Goal: Task Accomplishment & Management: Manage account settings

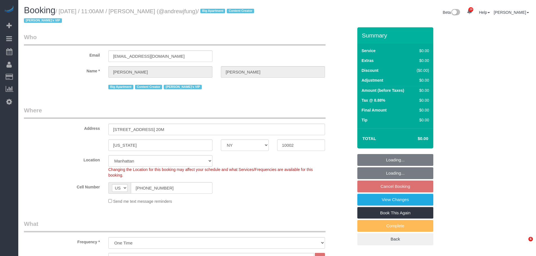
select select "NY"
select select "2"
select select "240"
select select "spot2"
select select "number:89"
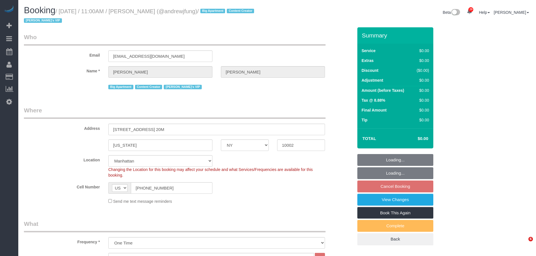
select select "number:90"
select select "number:15"
select select "number:7"
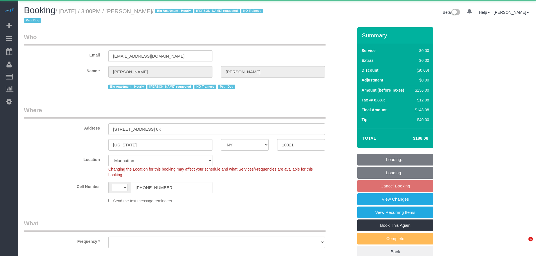
select select "NY"
select select "object:584"
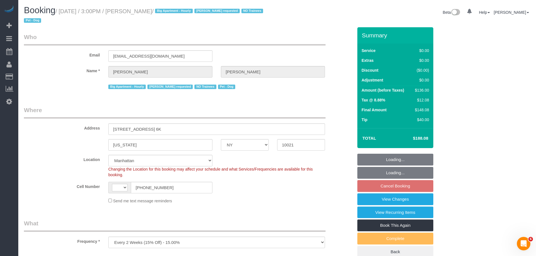
select select "string:US"
select select "string:stripe-pm_1QROV34VGloSiKo7AmWsE2mn"
select select "number:57"
select select "number:75"
select select "number:13"
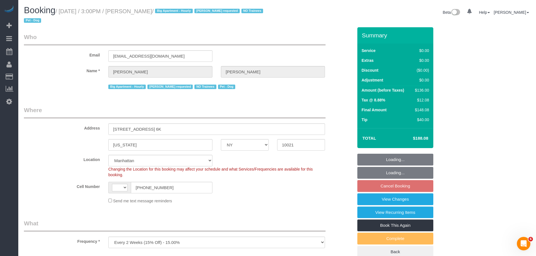
select select "number:6"
select select "object:1088"
select select "spot5"
select select "1"
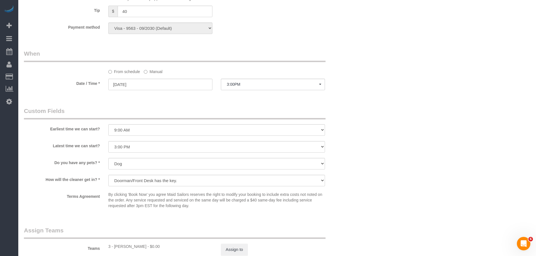
scroll to position [478, 0]
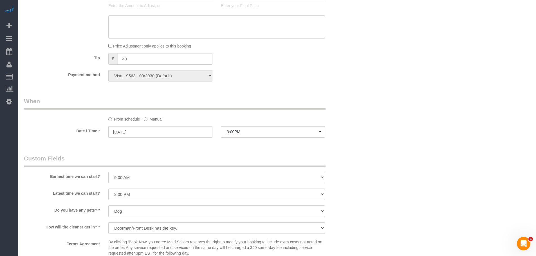
drag, startPoint x: 154, startPoint y: 122, endPoint x: 153, endPoint y: 131, distance: 9.4
click at [154, 122] on label "Manual" at bounding box center [153, 119] width 19 height 8
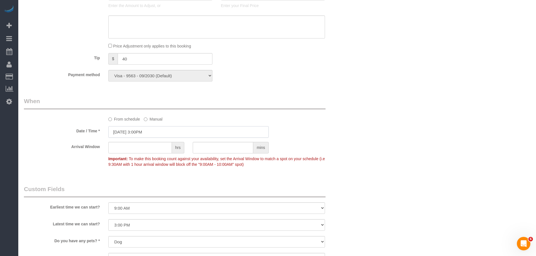
click at [151, 134] on input "09/29/2025 3:00PM" at bounding box center [188, 132] width 160 height 12
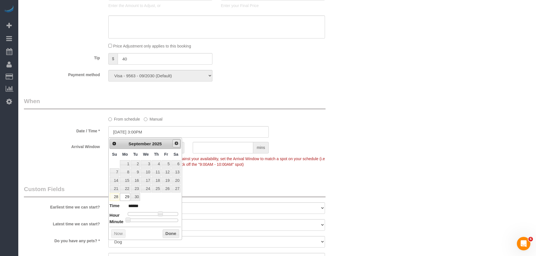
click at [176, 144] on span "Next" at bounding box center [176, 143] width 5 height 5
click at [168, 164] on link "3" at bounding box center [166, 164] width 9 height 8
type input "10/03/2025 7:00AM"
type input "******"
click at [143, 212] on div at bounding box center [153, 213] width 50 height 3
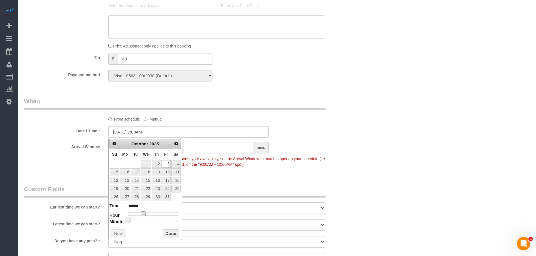
type input "10/03/2025 8:00AM"
type input "******"
type input "10/03/2025 9:00AM"
type input "******"
type input "10/03/2025 10:00AM"
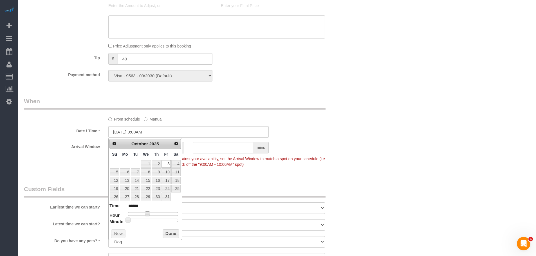
type input "*******"
click at [172, 235] on button "Done" at bounding box center [171, 234] width 17 height 9
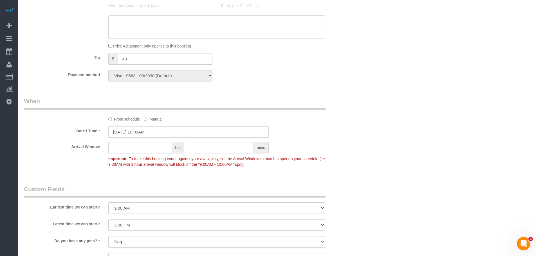
click at [303, 115] on div "From schedule Manual" at bounding box center [216, 119] width 225 height 8
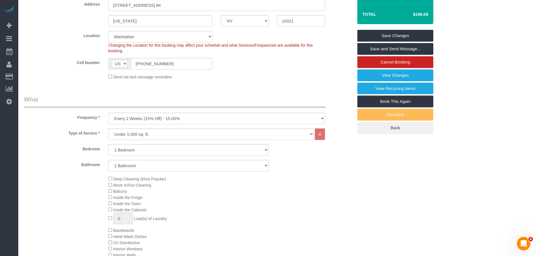
scroll to position [84, 0]
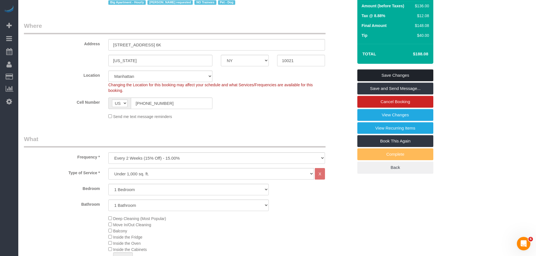
click at [398, 74] on link "Save Changes" at bounding box center [395, 76] width 76 height 12
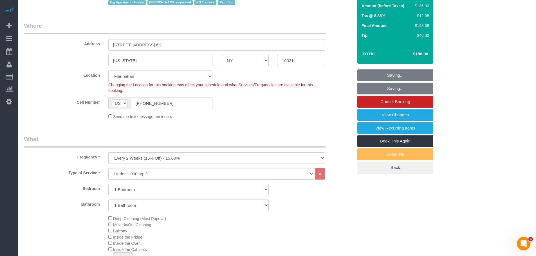
scroll to position [0, 0]
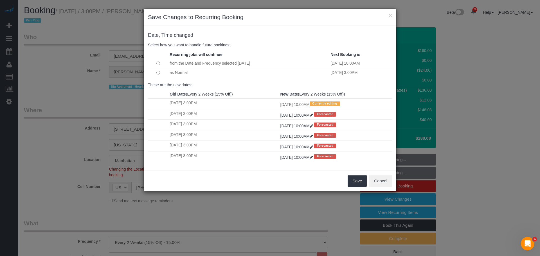
click at [156, 73] on td at bounding box center [158, 72] width 20 height 9
click at [155, 71] on td at bounding box center [158, 72] width 20 height 9
click at [356, 180] on button "Save" at bounding box center [357, 181] width 19 height 12
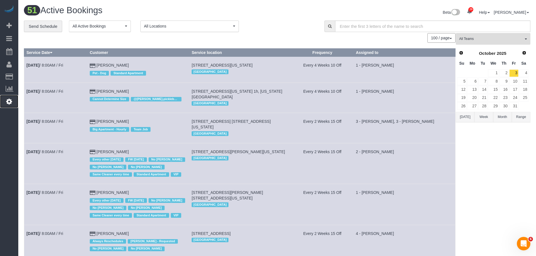
click at [7, 102] on icon at bounding box center [9, 101] width 6 height 7
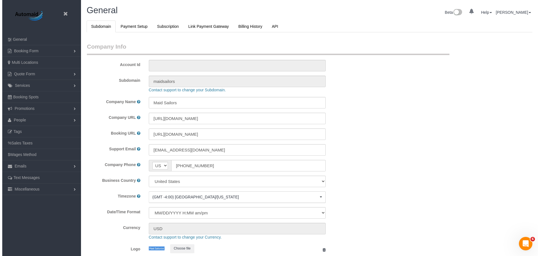
scroll to position [1188, 536]
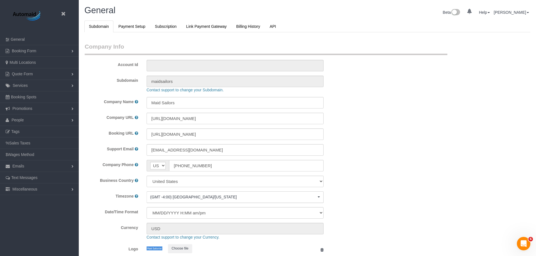
select select "425"
click at [25, 120] on link "People" at bounding box center [39, 120] width 79 height 11
click at [36, 153] on link "Team Availability" at bounding box center [39, 154] width 79 height 11
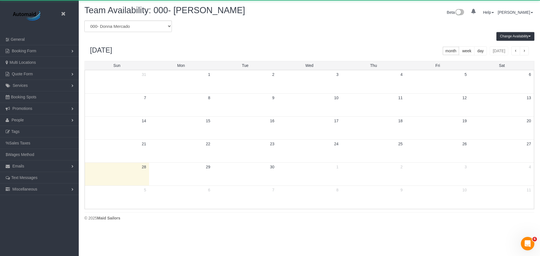
scroll to position [229, 540]
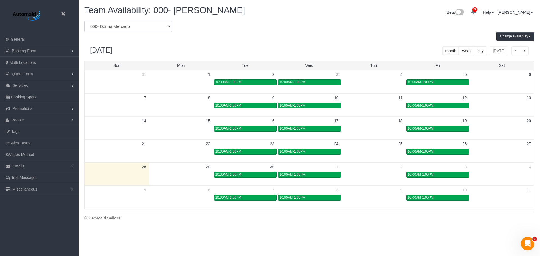
click at [141, 26] on select "* - K.J. *Irene Flores - Test 0 - Christopher Garrett 0 - Delilah Calzada 0 - E…" at bounding box center [128, 27] width 88 height 12
select select "number:22223"
click at [84, 21] on select "* - K.J. *Irene Flores - Test 0 - Christopher Garrett 0 - Delilah Calzada 0 - E…" at bounding box center [128, 27] width 88 height 12
click at [255, 48] on div "September 2025 month week day today" at bounding box center [309, 51] width 450 height 20
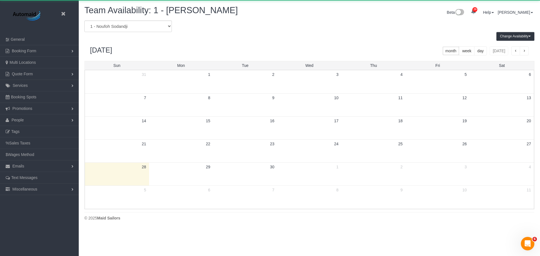
scroll to position [27916, 27605]
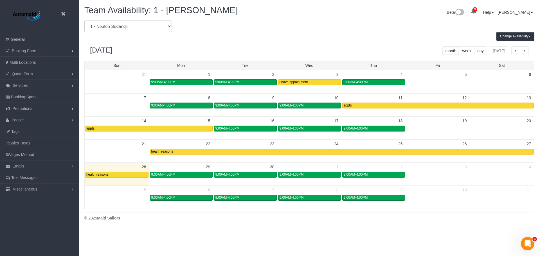
click at [277, 40] on div "Change Availability Default Availability Specific Date Request Time Off View Hi…" at bounding box center [309, 36] width 459 height 9
click at [196, 173] on div "9:00AM-4:00PM" at bounding box center [181, 175] width 60 height 4
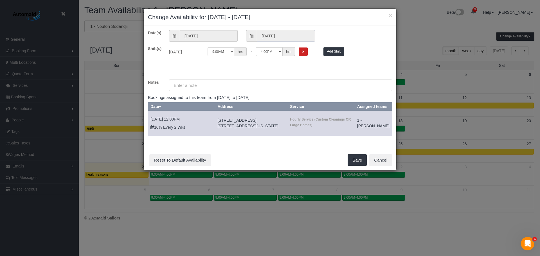
click at [299, 33] on input "09/29/2025" at bounding box center [286, 36] width 58 height 12
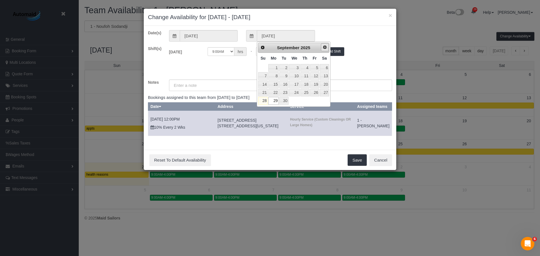
click at [323, 46] on link "Next" at bounding box center [325, 47] width 8 height 8
click at [264, 75] on link "5" at bounding box center [263, 76] width 10 height 8
type input "10/05/2025"
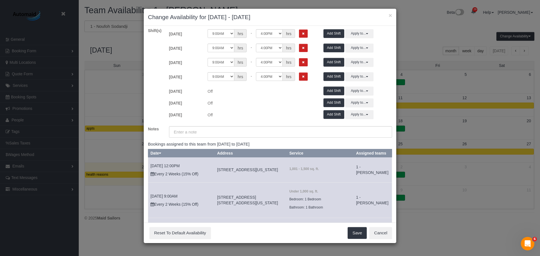
scroll to position [0, 0]
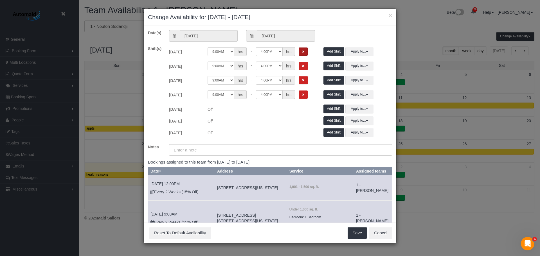
click at [302, 51] on icon "Remove Shift" at bounding box center [303, 51] width 3 height 3
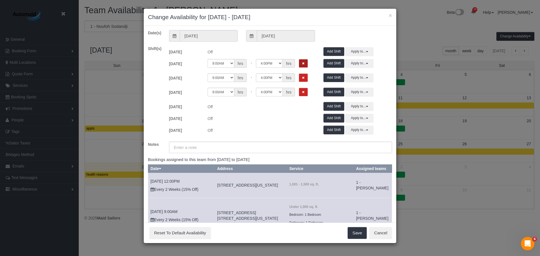
click at [303, 64] on icon "Remove Shift" at bounding box center [303, 63] width 3 height 3
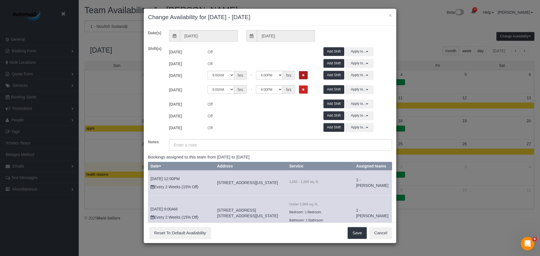
click at [302, 73] on button "Remove Shift" at bounding box center [303, 75] width 9 height 8
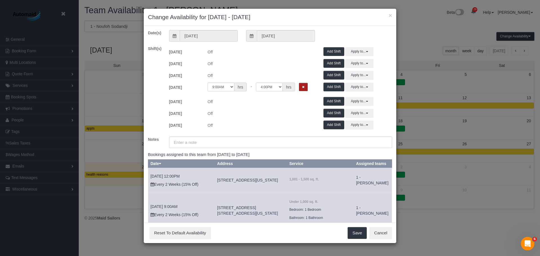
click at [302, 88] on icon "Remove Shift" at bounding box center [303, 87] width 3 height 3
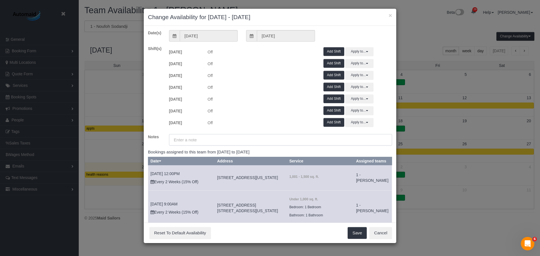
click at [191, 144] on input "text" at bounding box center [280, 140] width 223 height 12
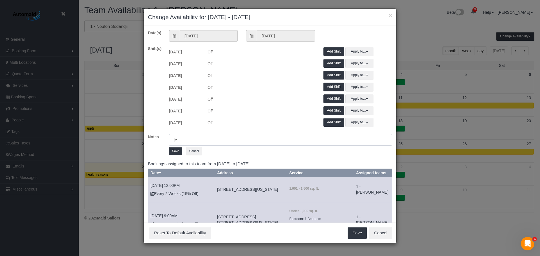
type input "j"
type input "medical reason"
click at [178, 156] on div "medical reason Save Cancel" at bounding box center [281, 145] width 232 height 23
click at [178, 154] on button "Save" at bounding box center [175, 151] width 13 height 8
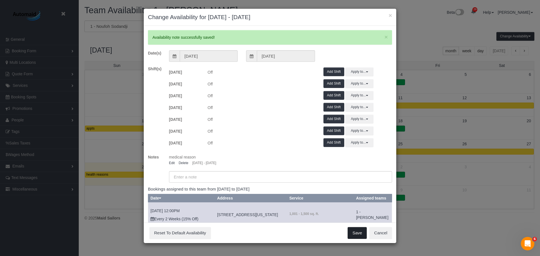
click at [356, 232] on button "Save" at bounding box center [357, 233] width 19 height 12
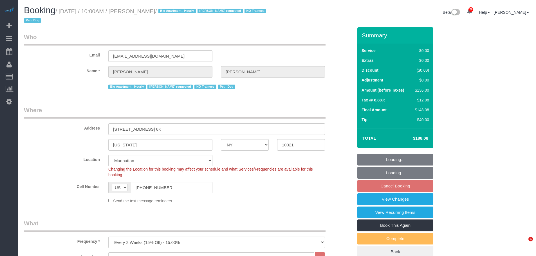
select select "NY"
select select "1"
select select "number:57"
select select "number:75"
select select "number:13"
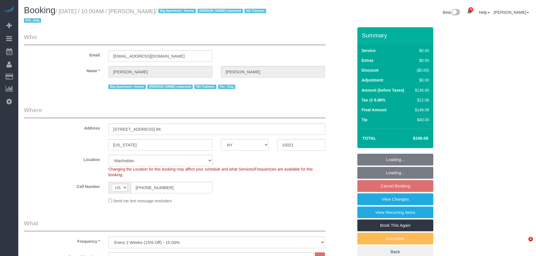
select select "number:6"
select select "spot3"
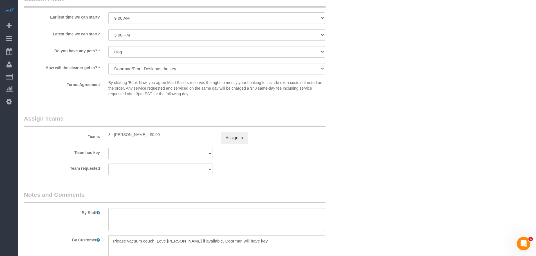
scroll to position [704, 0]
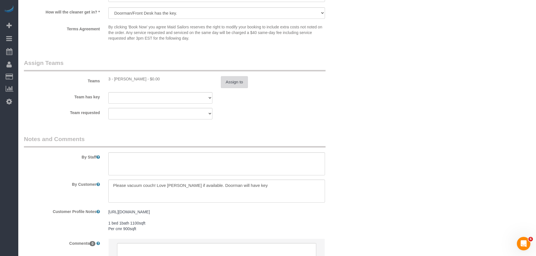
click at [243, 82] on button "Assign to" at bounding box center [234, 82] width 27 height 12
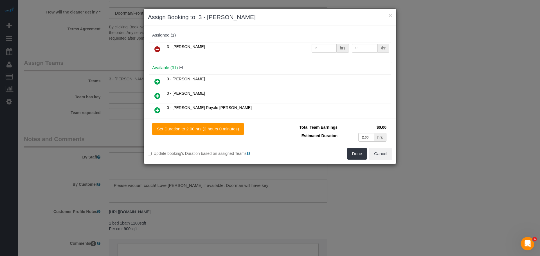
click at [160, 49] on icon at bounding box center [158, 49] width 6 height 7
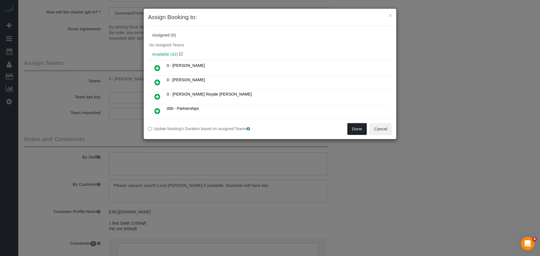
click at [361, 128] on button "Done" at bounding box center [358, 129] width 20 height 12
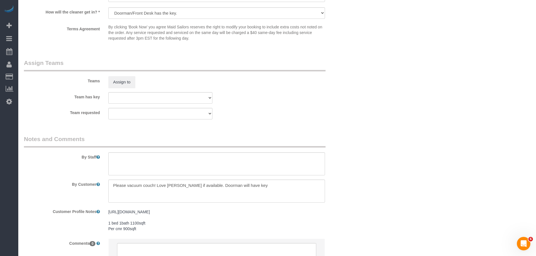
drag, startPoint x: 370, startPoint y: 134, endPoint x: 363, endPoint y: 175, distance: 41.1
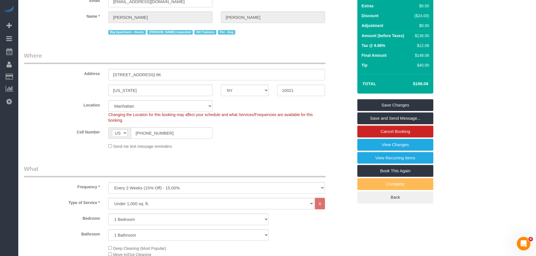
scroll to position [0, 0]
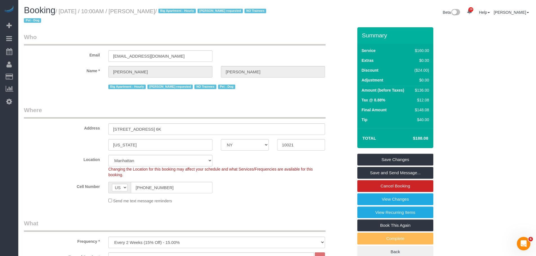
click at [138, 33] on legend "Who" at bounding box center [175, 39] width 302 height 13
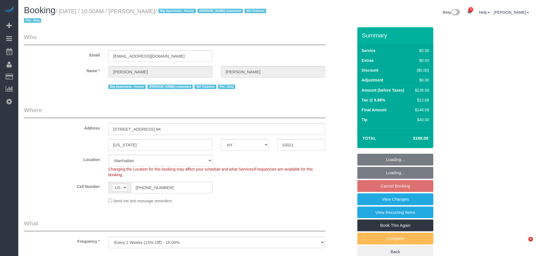
select select "NY"
select select "number:57"
select select "number:75"
select select "number:13"
select select "number:6"
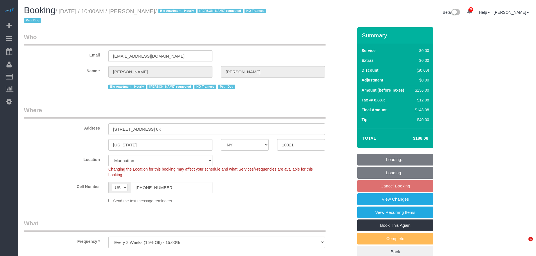
select select "spot3"
select select "1"
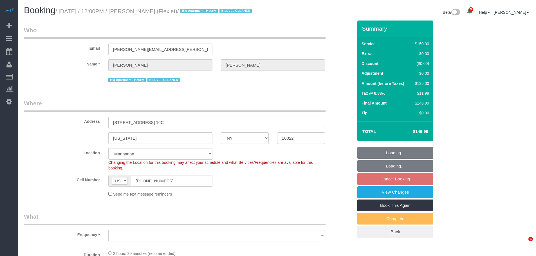
select select "NY"
select select "object:826"
select select "string:stripe-card_1CBPrI4VGloSiKo7EMslfoyc"
select select "150"
select select "number:89"
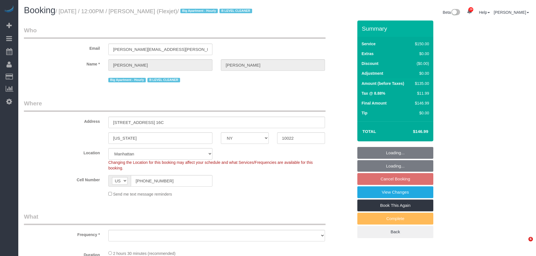
select select "number:90"
select select "number:15"
select select "number:6"
select select "number:21"
select select "object:1573"
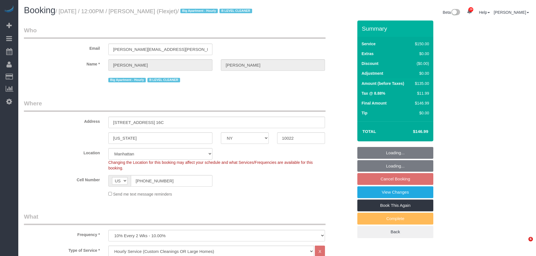
select select "22223"
select select "spot2"
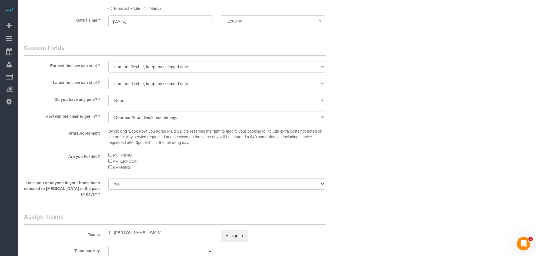
scroll to position [507, 0]
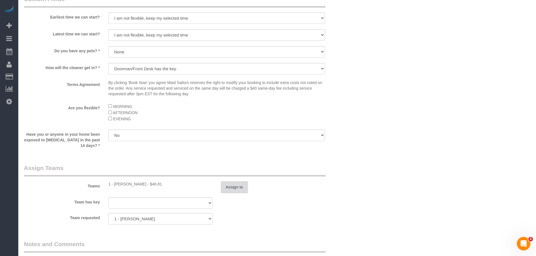
click at [228, 193] on button "Assign to" at bounding box center [234, 188] width 27 height 12
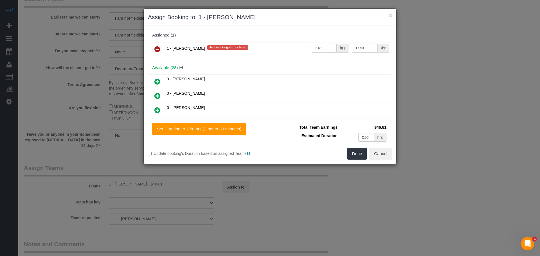
click at [156, 46] on icon at bounding box center [158, 49] width 6 height 7
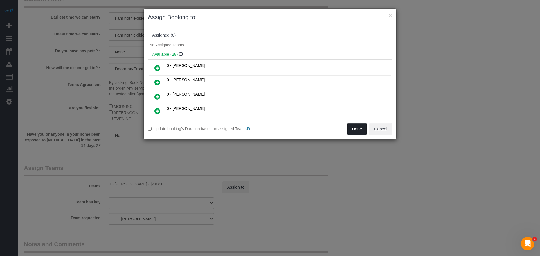
click at [355, 127] on button "Done" at bounding box center [358, 129] width 20 height 12
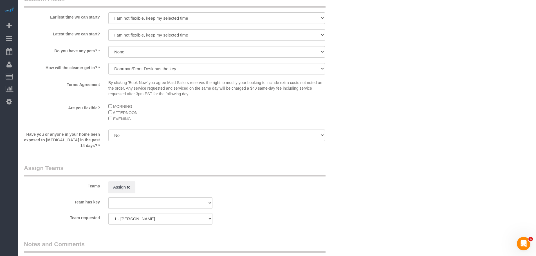
click at [414, 82] on div "× Assign Booking to: Assigned (0) No Assigned Teams Available (28) 0 - Delilah …" at bounding box center [268, 128] width 536 height 256
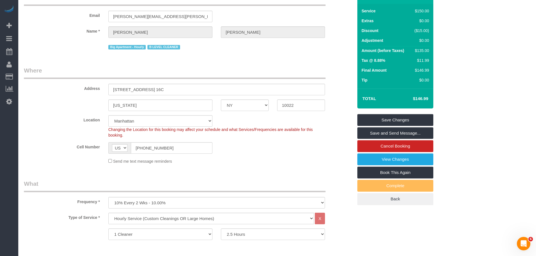
scroll to position [0, 0]
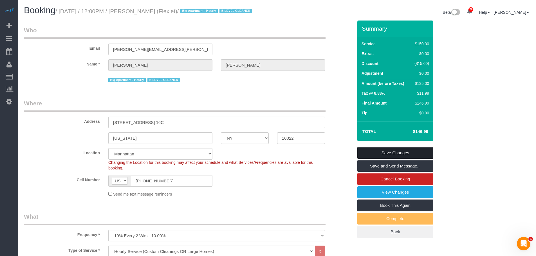
click at [400, 159] on link "Save Changes" at bounding box center [395, 153] width 76 height 12
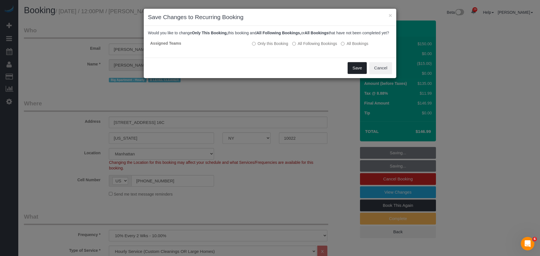
click at [357, 74] on button "Save" at bounding box center [357, 68] width 19 height 12
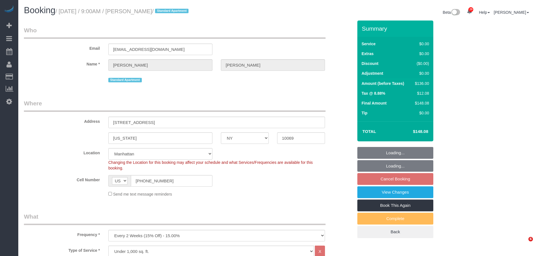
select select "NY"
select select "number:89"
select select "number:90"
select select "number:15"
select select "number:5"
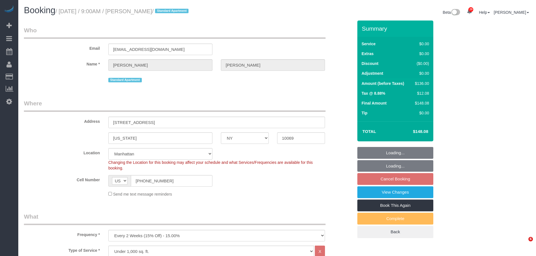
select select "object:1492"
select select "1"
select select "spot2"
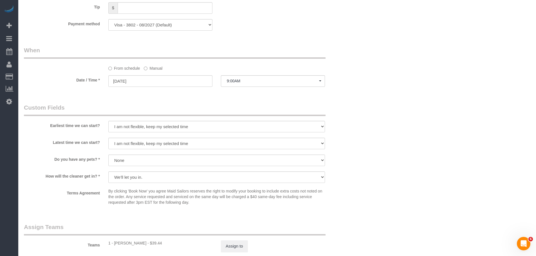
scroll to position [591, 0]
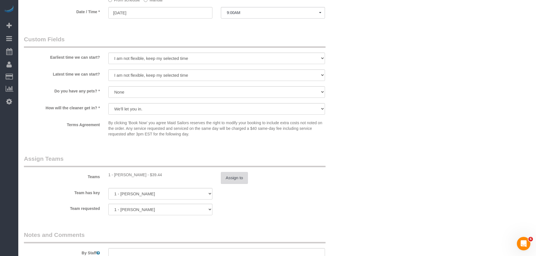
click at [247, 183] on button "Assign to" at bounding box center [234, 178] width 27 height 12
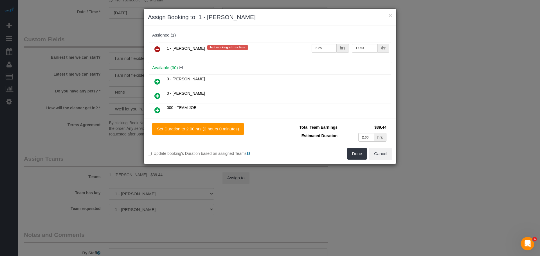
drag, startPoint x: 155, startPoint y: 49, endPoint x: 166, endPoint y: 49, distance: 11.3
click at [156, 49] on icon at bounding box center [158, 49] width 6 height 7
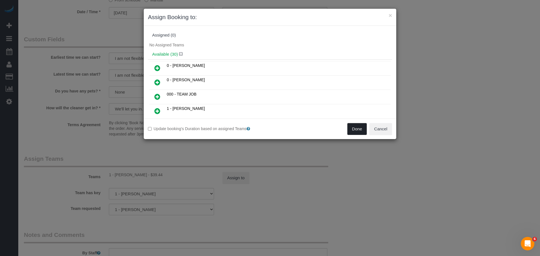
click at [353, 127] on button "Done" at bounding box center [358, 129] width 20 height 12
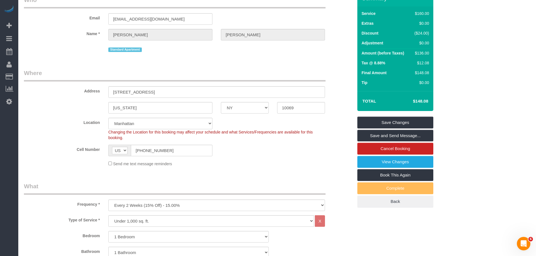
scroll to position [28, 0]
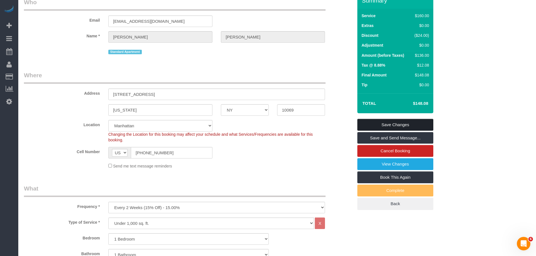
click at [409, 126] on link "Save Changes" at bounding box center [395, 125] width 76 height 12
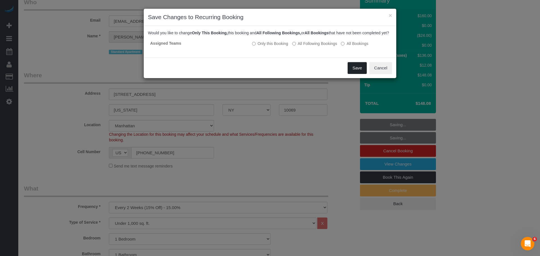
click at [360, 71] on button "Save" at bounding box center [357, 68] width 19 height 12
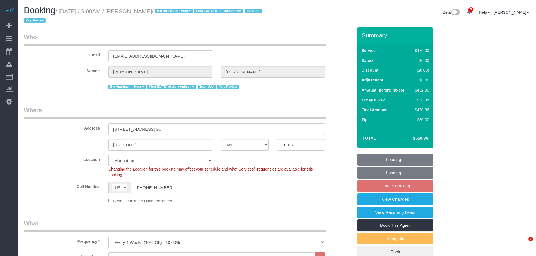
select select "NY"
select select "180"
select select "number:89"
select select "number:90"
select select "number:15"
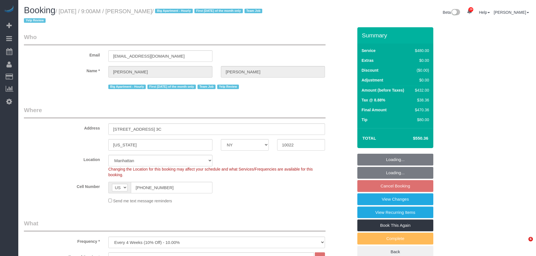
select select "number:6"
select select "object:1080"
select select "spot2"
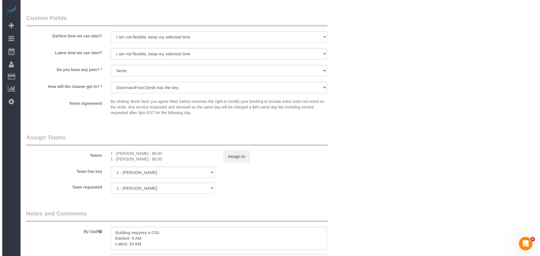
scroll to position [625, 0]
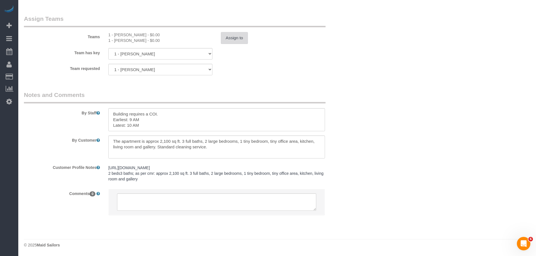
click at [241, 35] on button "Assign to" at bounding box center [234, 38] width 27 height 12
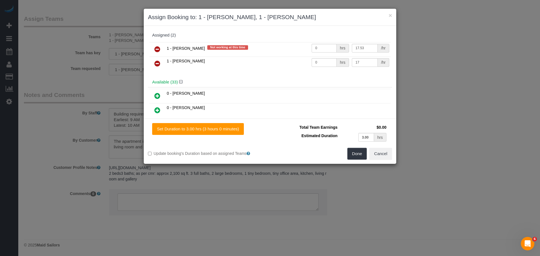
click at [155, 48] on icon at bounding box center [158, 49] width 6 height 7
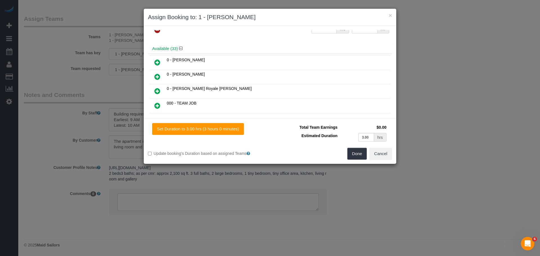
scroll to position [0, 0]
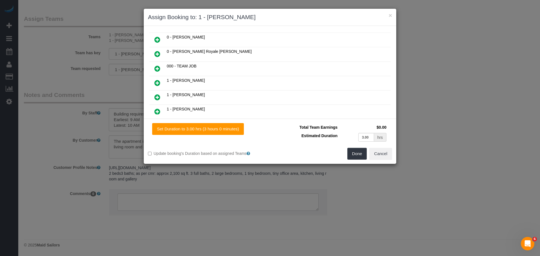
drag, startPoint x: 159, startPoint y: 67, endPoint x: 163, endPoint y: 71, distance: 5.4
click at [159, 67] on icon at bounding box center [158, 68] width 6 height 7
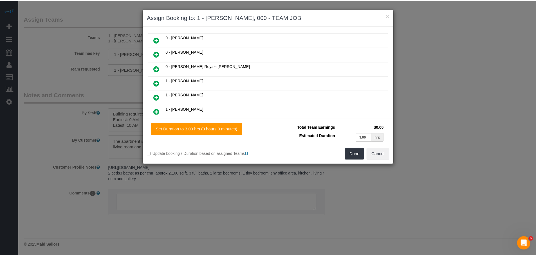
scroll to position [71, 0]
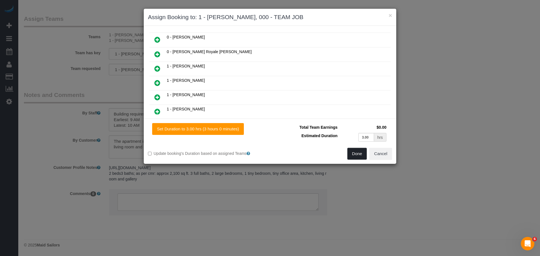
click at [356, 155] on button "Done" at bounding box center [358, 154] width 20 height 12
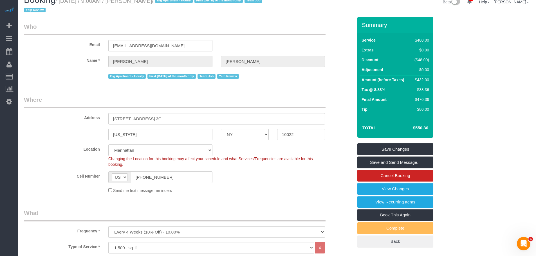
scroll to position [0, 0]
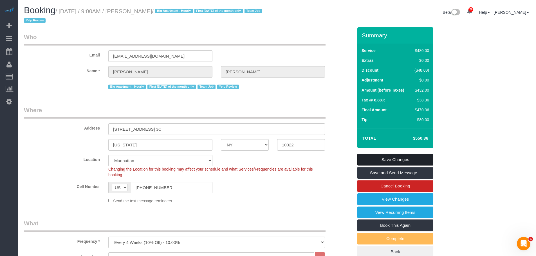
click at [380, 157] on link "Save Changes" at bounding box center [395, 160] width 76 height 12
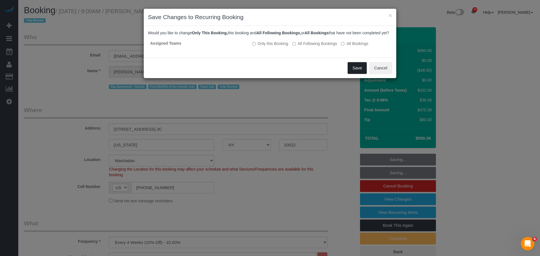
click at [351, 74] on button "Save" at bounding box center [357, 68] width 19 height 12
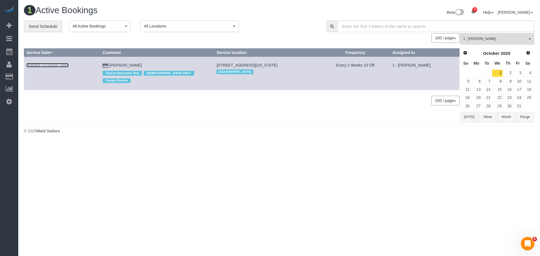
click at [49, 66] on link "[DATE] 11:00AM / Wed" at bounding box center [47, 65] width 42 height 5
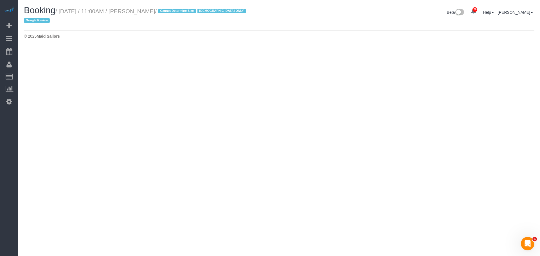
select select "NY"
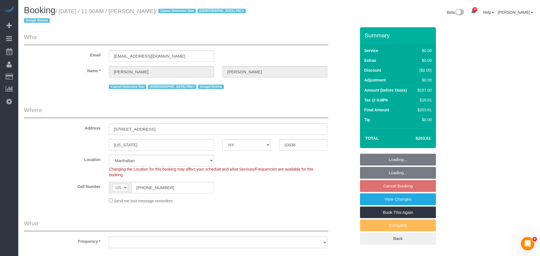
select select "object:4682"
select select "2"
select select "number:58"
select select "number:73"
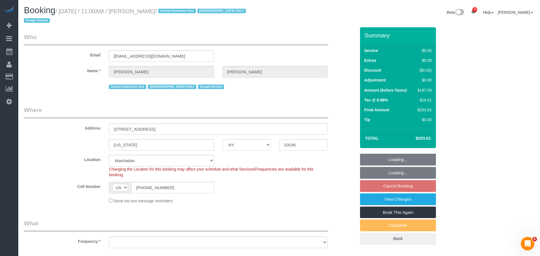
select select "number:15"
select select "number:6"
select select "spot62"
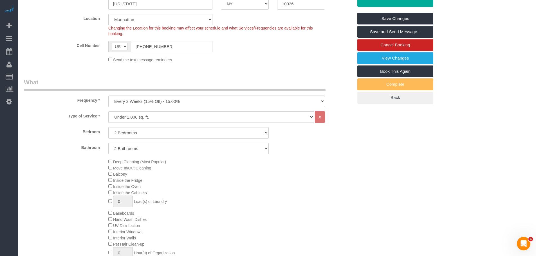
scroll to position [84, 0]
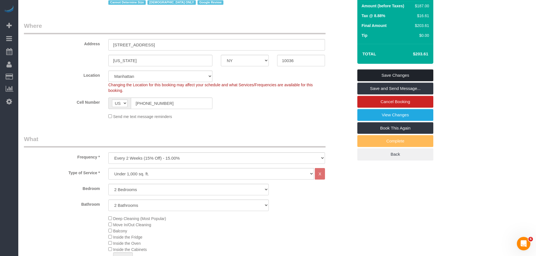
drag, startPoint x: 393, startPoint y: 67, endPoint x: 391, endPoint y: 66, distance: 2.9
click at [393, 70] on link "Save Changes" at bounding box center [395, 76] width 76 height 12
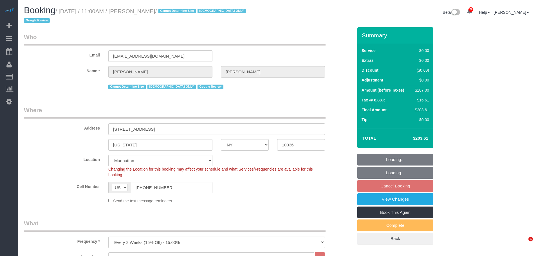
select select "NY"
select select "number:58"
select select "number:73"
select select "number:15"
select select "number:6"
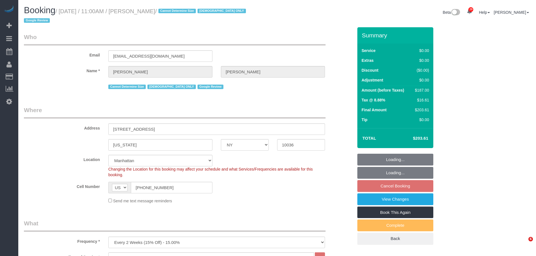
select select "2"
select select "spot4"
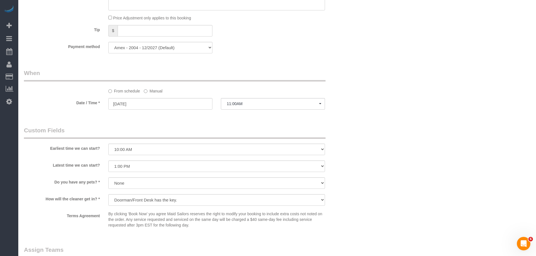
scroll to position [675, 0]
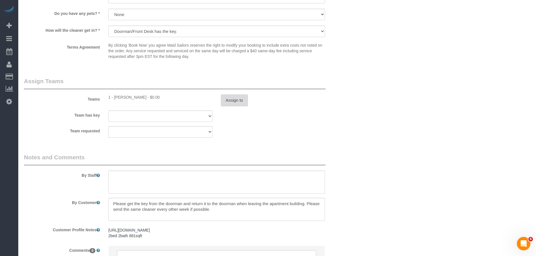
click at [226, 95] on button "Assign to" at bounding box center [234, 101] width 27 height 12
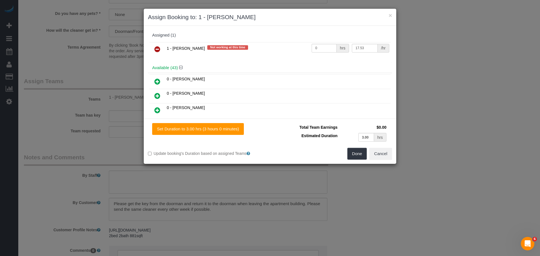
click at [157, 50] on icon at bounding box center [158, 49] width 6 height 7
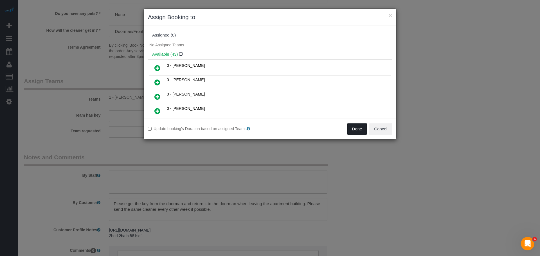
click at [357, 129] on button "Done" at bounding box center [358, 129] width 20 height 12
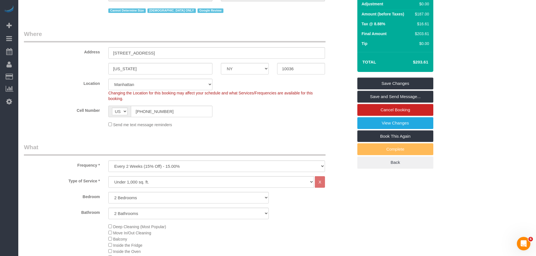
scroll to position [28, 0]
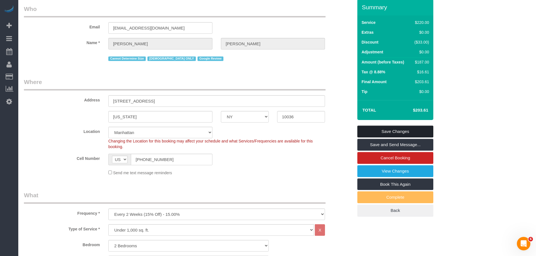
click at [405, 126] on link "Save Changes" at bounding box center [395, 132] width 76 height 12
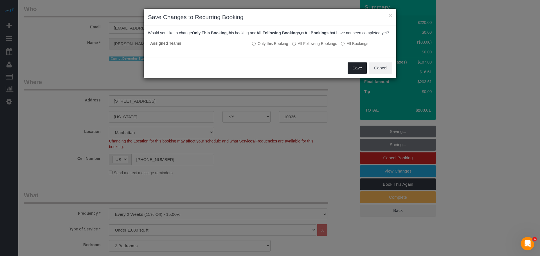
click at [359, 74] on button "Save" at bounding box center [357, 68] width 19 height 12
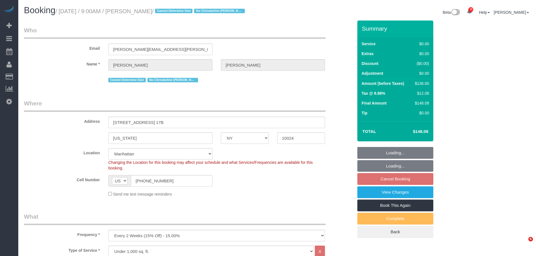
select select "NY"
select select "number:59"
select select "number:77"
select select "number:15"
select select "number:6"
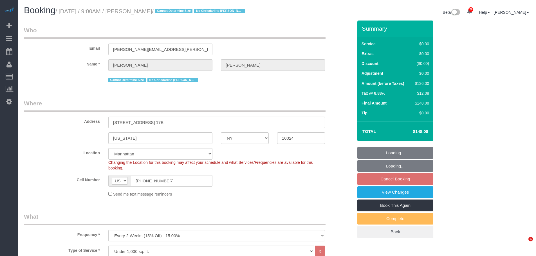
select select "object:1078"
select select "spot2"
select select "1"
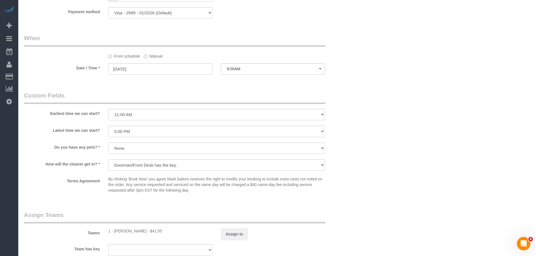
scroll to position [647, 0]
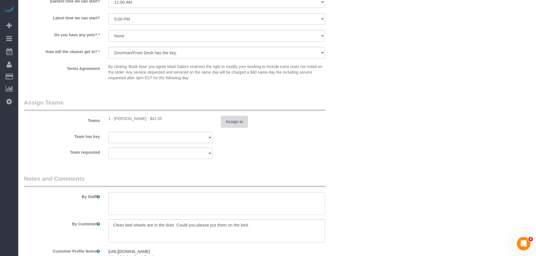
click at [243, 120] on button "Assign to" at bounding box center [234, 122] width 27 height 12
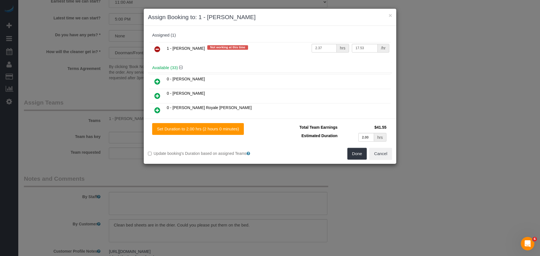
click at [158, 50] on icon at bounding box center [158, 49] width 6 height 7
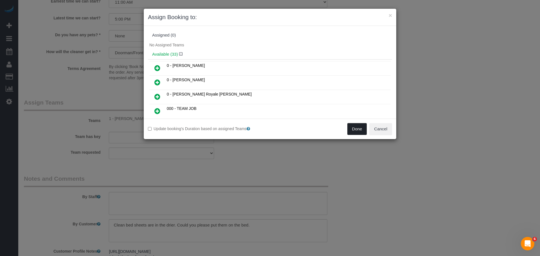
click at [355, 130] on button "Done" at bounding box center [358, 129] width 20 height 12
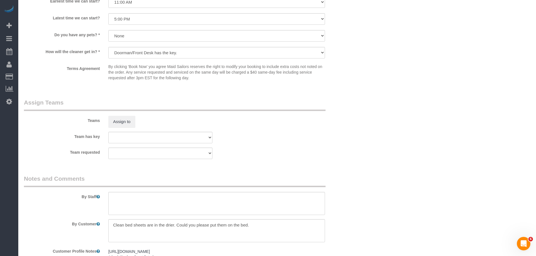
click at [409, 106] on div "× Assign Booking to: Assigned (0) No Assigned Teams Available (33) 0 - [PERSON_…" at bounding box center [268, 128] width 536 height 256
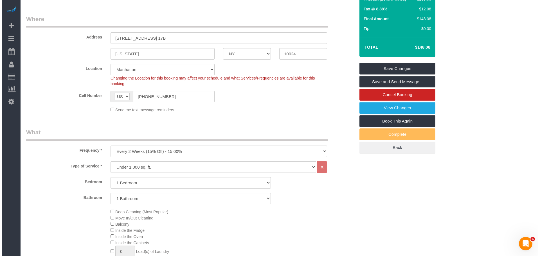
scroll to position [0, 0]
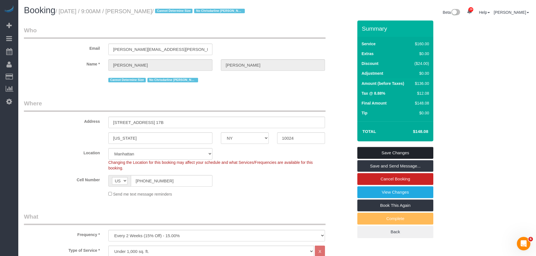
click at [407, 154] on link "Save Changes" at bounding box center [395, 153] width 76 height 12
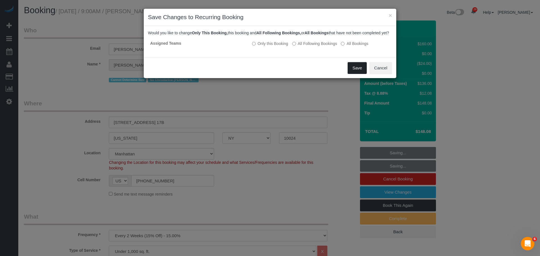
click at [357, 74] on button "Save" at bounding box center [357, 68] width 19 height 12
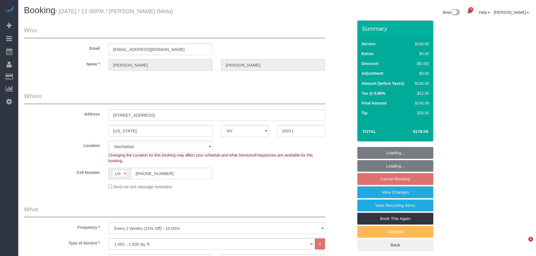
select select "NY"
select select "number:89"
select select "number:90"
select select "number:15"
select select "number:7"
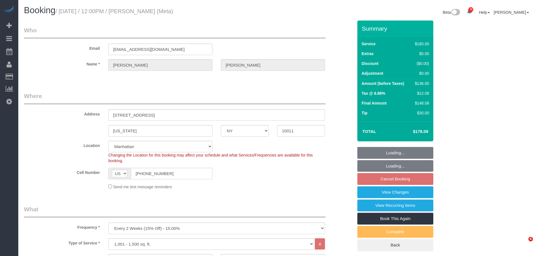
select select "spot5"
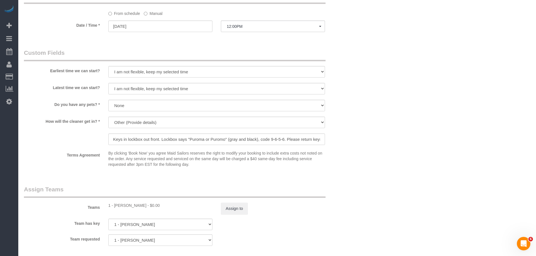
scroll to position [563, 0]
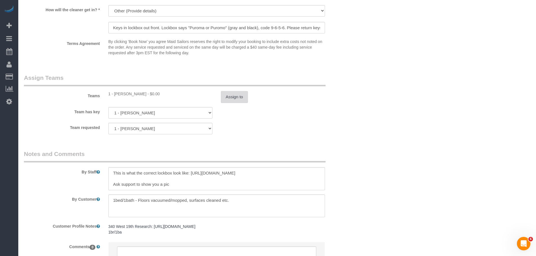
click at [238, 97] on button "Assign to" at bounding box center [234, 97] width 27 height 12
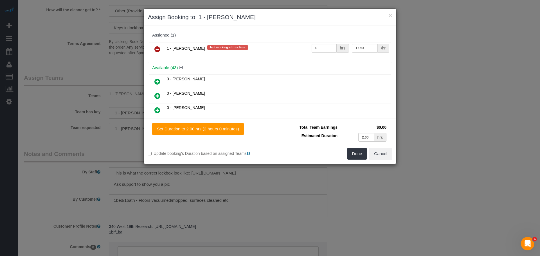
click at [155, 47] on icon at bounding box center [158, 49] width 6 height 7
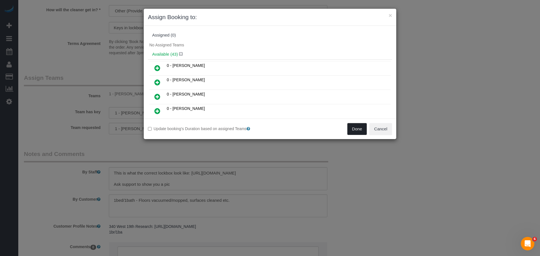
click at [359, 128] on button "Done" at bounding box center [358, 129] width 20 height 12
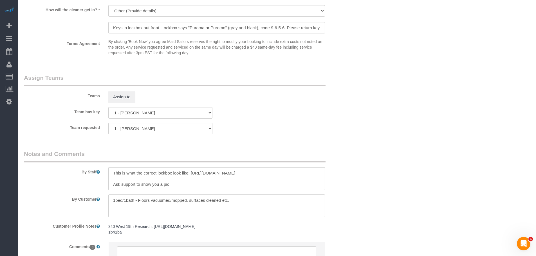
click at [410, 108] on div "× Assign Booking to: Assigned (0) No Assigned Teams Available (43) 0 - [PERSON_…" at bounding box center [268, 128] width 536 height 256
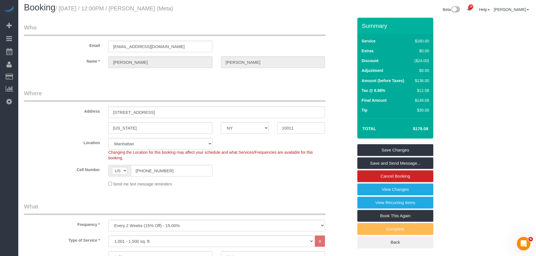
scroll to position [0, 0]
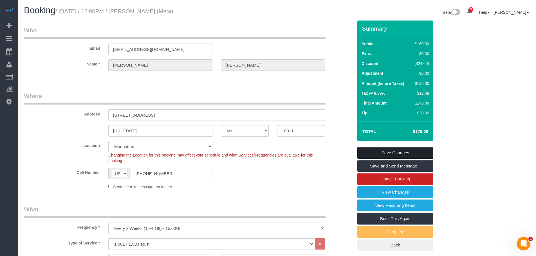
click at [401, 153] on link "Save Changes" at bounding box center [395, 153] width 76 height 12
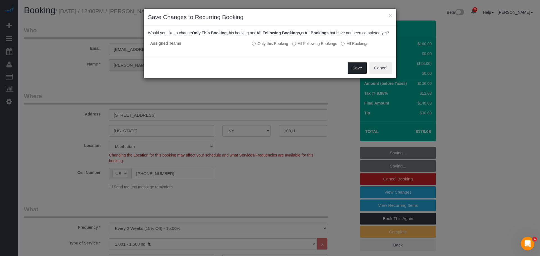
click at [363, 71] on button "Save" at bounding box center [357, 68] width 19 height 12
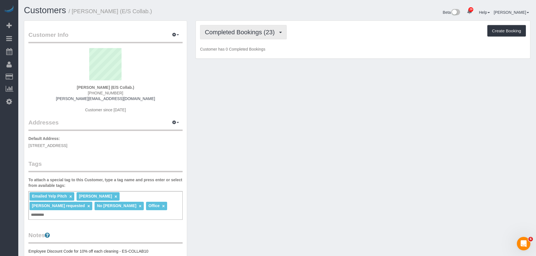
click at [255, 31] on span "Completed Bookings (23)" at bounding box center [241, 32] width 73 height 7
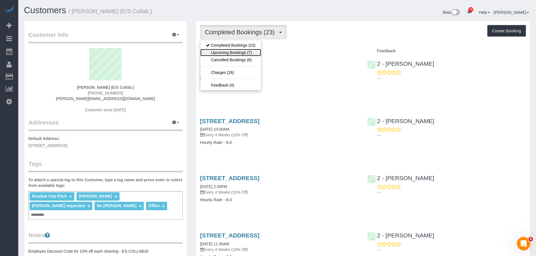
click at [252, 54] on link "Upcoming Bookings (7)" at bounding box center [230, 52] width 61 height 7
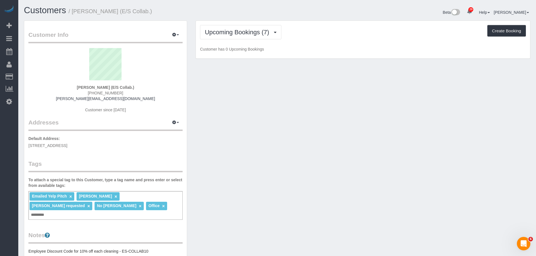
click at [368, 37] on div "Upcoming Bookings (7) Completed Bookings (23) Upcoming Bookings (7) Cancelled B…" at bounding box center [363, 32] width 326 height 14
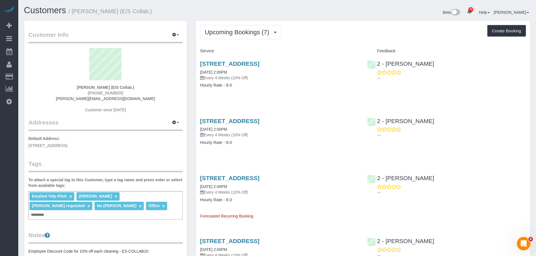
click at [310, 44] on div "Upcoming Bookings (7) Completed Bookings (23) Upcoming Bookings (7) Cancelled B…" at bounding box center [363, 255] width 334 height 469
click at [330, 40] on div "Upcoming Bookings (7) Completed Bookings (23) Upcoming Bookings (7) Cancelled B…" at bounding box center [363, 255] width 334 height 469
click at [308, 42] on div "Upcoming Bookings (7) Completed Bookings (23) Upcoming Bookings (7) Cancelled B…" at bounding box center [363, 255] width 334 height 469
click at [321, 34] on div "Upcoming Bookings (7) Completed Bookings (23) Upcoming Bookings (7) Cancelled B…" at bounding box center [363, 32] width 326 height 14
click at [330, 36] on div "Upcoming Bookings (7) Completed Bookings (23) Upcoming Bookings (7) Cancelled B…" at bounding box center [363, 32] width 326 height 14
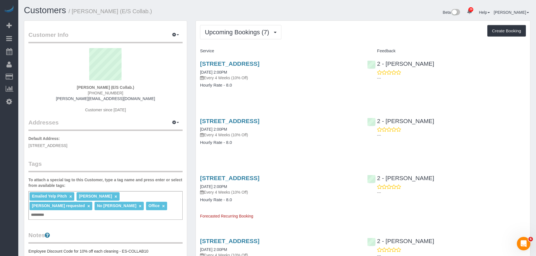
click at [326, 14] on div "Beta 29 Your Notifications You have 0 alerts × You have 5 to charge for 09/26/2…" at bounding box center [406, 13] width 258 height 15
click at [322, 33] on div "Upcoming Bookings (7) Completed Bookings (23) Upcoming Bookings (7) Cancelled B…" at bounding box center [363, 32] width 326 height 14
drag, startPoint x: 330, startPoint y: 28, endPoint x: 331, endPoint y: 19, distance: 8.3
click at [330, 28] on div "Upcoming Bookings (7) Completed Bookings (23) Upcoming Bookings (7) Cancelled B…" at bounding box center [363, 32] width 326 height 14
click at [331, 34] on div "Upcoming Bookings (7) Completed Bookings (23) Upcoming Bookings (7) Cancelled B…" at bounding box center [363, 32] width 326 height 14
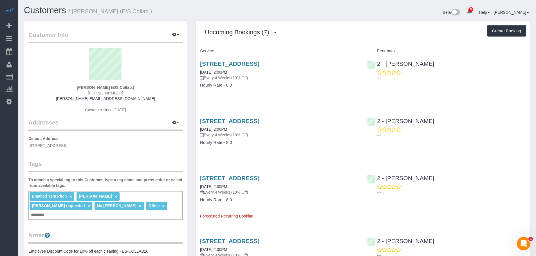
click at [284, 37] on div "Upcoming Bookings (7) Completed Bookings (23) Upcoming Bookings (7) Cancelled B…" at bounding box center [363, 32] width 326 height 14
click at [236, 31] on span "Upcoming Bookings (7)" at bounding box center [238, 32] width 67 height 7
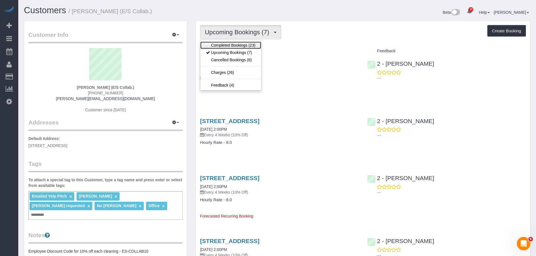
click at [236, 44] on link "Completed Bookings (23)" at bounding box center [230, 45] width 61 height 7
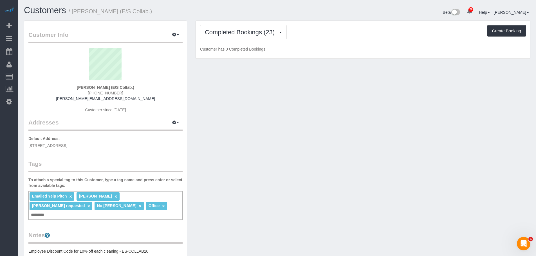
click at [312, 36] on div "Completed Bookings (23) Completed Bookings (23) Upcoming Bookings (7) Cancelled…" at bounding box center [363, 32] width 326 height 14
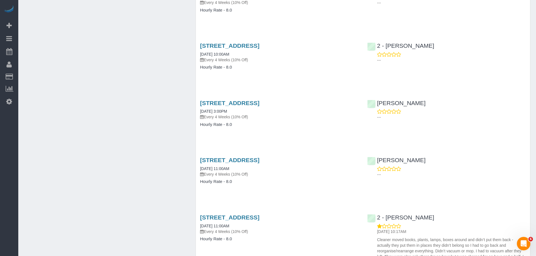
scroll to position [563, 0]
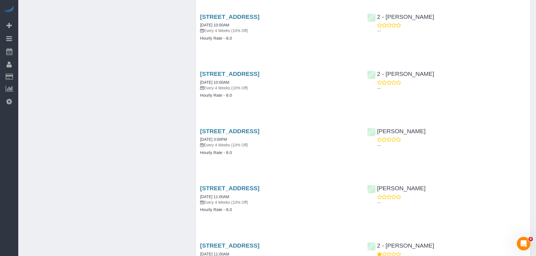
click at [126, 64] on div "Customer Info Edit Contact Info Send Message Email Preferences Special Sales Ta…" at bounding box center [277, 154] width 515 height 1393
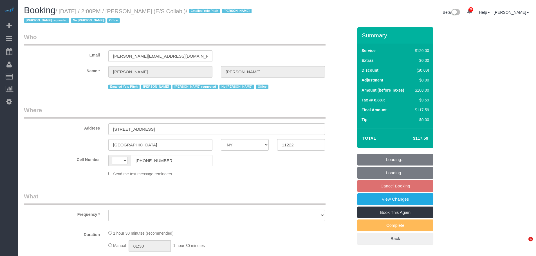
select select "NY"
select select "string:[GEOGRAPHIC_DATA]"
select select "object:593"
select select "number:89"
select select "number:90"
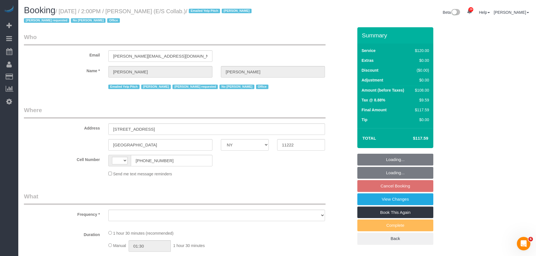
select select "number:15"
select select "number:7"
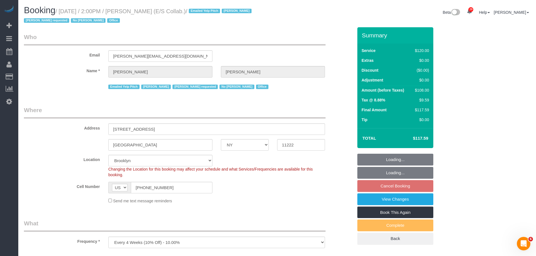
select select "string:stripe-pm_1L1AQm4VGloSiKo7qcNGVaj1"
select select "33972"
select select "spot7"
click at [65, 11] on small "/ October 06, 2025 / 2:00PM / Sara McFarlane (E/S Collab.) / Emailed Yelp Pitch…" at bounding box center [138, 16] width 229 height 16
select select "object:1525"
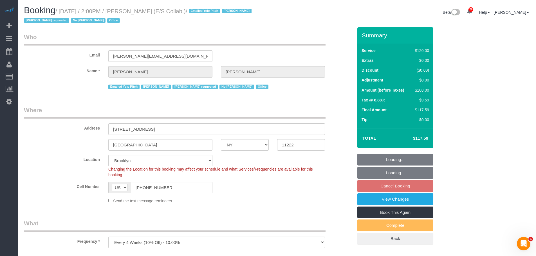
select select "90"
click at [65, 11] on small "/ October 06, 2025 / 2:00PM / Sara McFarlane (E/S Collab.) / Emailed Yelp Pitch…" at bounding box center [138, 16] width 229 height 16
click at [207, 12] on small "/ October 06, 2025 / 2:00PM / Sara McFarlane (E/S Collab.) / Emailed Yelp Pitch…" at bounding box center [138, 16] width 229 height 16
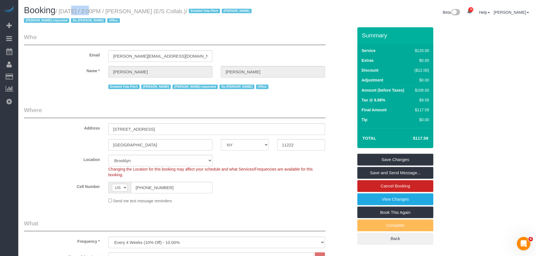
copy small "October 06, 2025 / 2:00PM / Sara McFarlane (E/S Collab.)"
click at [184, 36] on legend "Who" at bounding box center [175, 39] width 302 height 13
drag, startPoint x: 159, startPoint y: 58, endPoint x: 95, endPoint y: 60, distance: 64.5
click at [44, 65] on sui-booking-customer "Email sara@es-collab.com Name * Sara McFarlane Emailed Yelp Pitch Jacky Xu Luis…" at bounding box center [188, 62] width 329 height 58
click at [158, 23] on h1 "Booking / October 06, 2025 / 2:00PM / Sara McFarlane (E/S Collab.) / Emailed Ye…" at bounding box center [148, 15] width 249 height 19
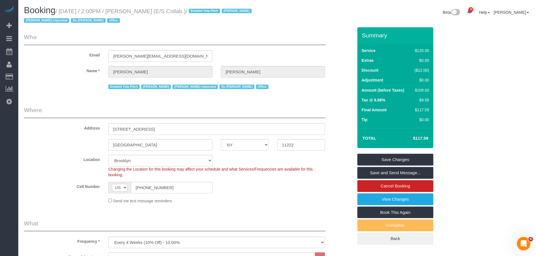
click at [289, 42] on legend "Who" at bounding box center [175, 39] width 302 height 13
click at [334, 36] on div "Email sara@es-collab.com" at bounding box center [189, 47] width 338 height 29
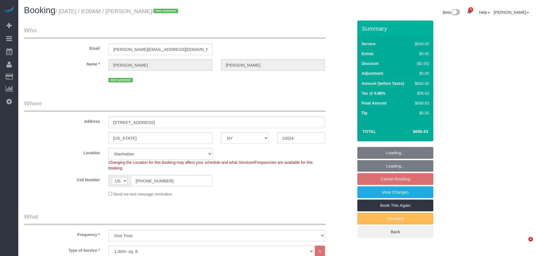
select select "NY"
select select "240"
select select "spot1"
select select "number:89"
select select "number:72"
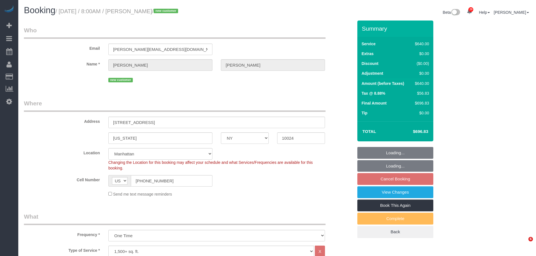
select select "number:13"
select select "number:5"
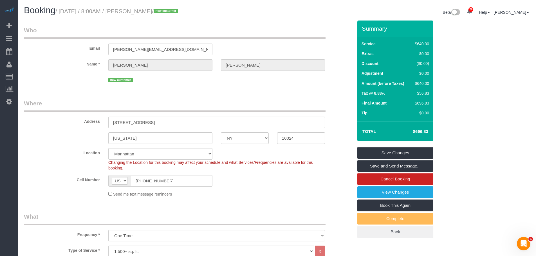
click at [260, 107] on legend "Where" at bounding box center [175, 105] width 302 height 13
drag, startPoint x: 272, startPoint y: 35, endPoint x: 263, endPoint y: 35, distance: 8.7
click at [272, 35] on legend "Who" at bounding box center [175, 32] width 302 height 13
click at [270, 101] on legend "Where" at bounding box center [175, 105] width 302 height 13
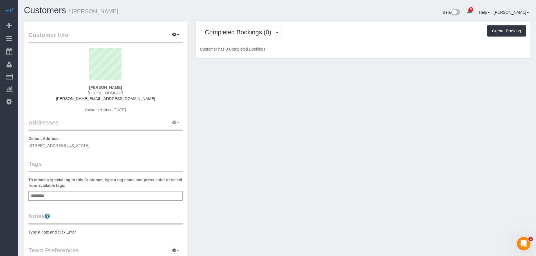
click at [176, 124] on icon "button" at bounding box center [174, 122] width 4 height 3
click at [164, 135] on button "Manage Addresses" at bounding box center [160, 133] width 46 height 8
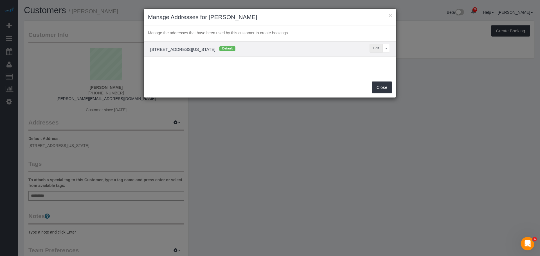
click at [376, 48] on button "Edit" at bounding box center [376, 48] width 13 height 9
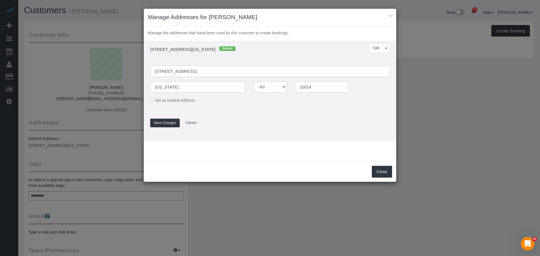
drag, startPoint x: 186, startPoint y: 72, endPoint x: 257, endPoint y: 68, distance: 70.8
click at [186, 72] on input "124 West 87th St, 1A" at bounding box center [270, 72] width 240 height 12
type input "124 West 87th Street, Apt. 1A"
click at [163, 124] on button "Save Changes" at bounding box center [165, 123] width 30 height 9
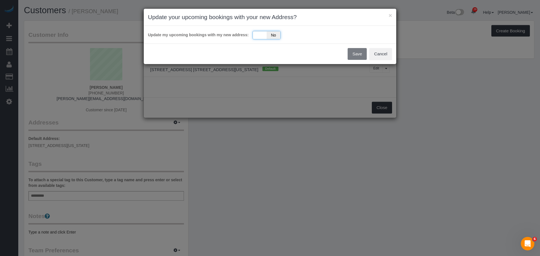
click at [254, 34] on div "Yes No" at bounding box center [267, 35] width 28 height 8
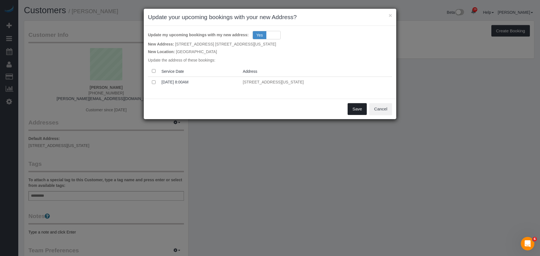
click at [357, 110] on button "Save" at bounding box center [357, 109] width 19 height 12
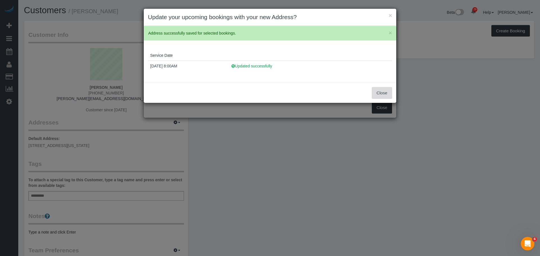
click at [381, 92] on button "Close" at bounding box center [382, 93] width 20 height 12
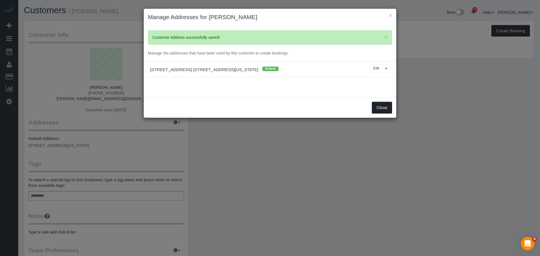
click at [385, 110] on button "Close" at bounding box center [382, 108] width 20 height 12
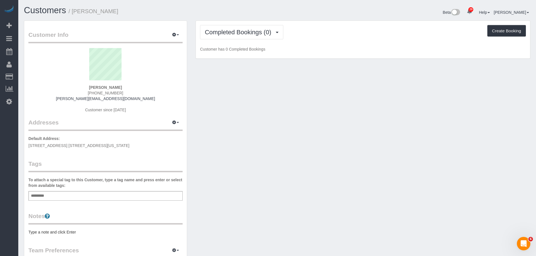
click at [87, 149] on div "Customer Info Edit Contact Info Send Message Email Preferences Special Sales Ta…" at bounding box center [105, 203] width 163 height 365
click at [98, 145] on span "124 West 87th Street, Apt. 1A, New York, NY 10024" at bounding box center [78, 146] width 101 height 5
copy div "124 West 87th Street, Apt. 1A, New York, NY 10024"
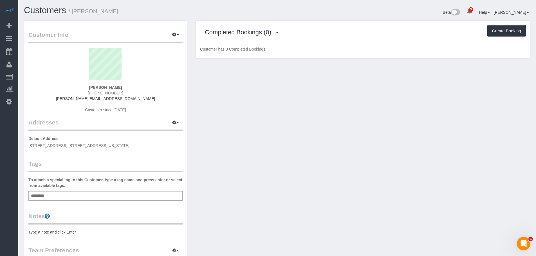
click at [66, 197] on div "Add a tag" at bounding box center [105, 196] width 154 height 10
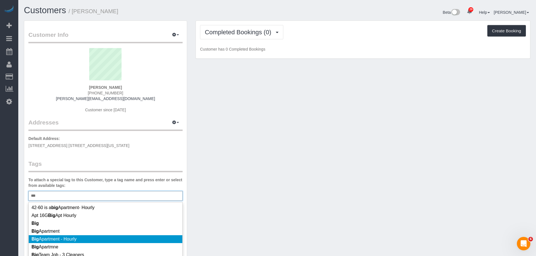
type input "***"
click at [110, 238] on li "Big Apartment - Hourly" at bounding box center [106, 240] width 154 height 8
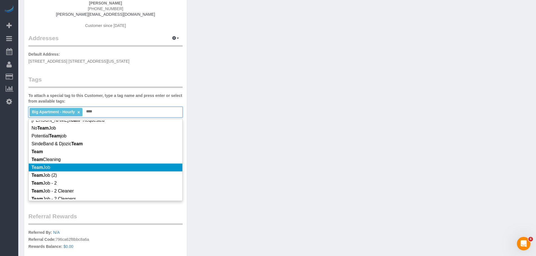
scroll to position [84, 0]
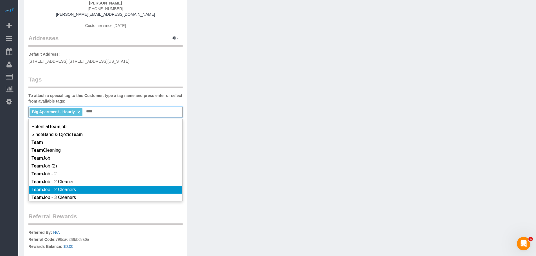
type input "****"
click at [126, 188] on li "Team Job - 2 Cleaners" at bounding box center [106, 190] width 154 height 8
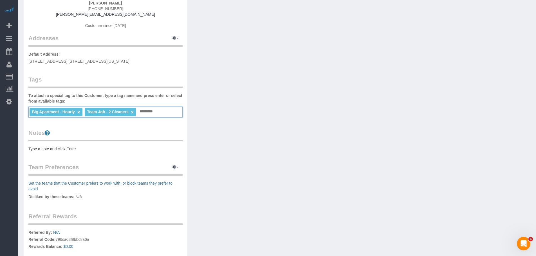
drag, startPoint x: 265, startPoint y: 140, endPoint x: 255, endPoint y: 140, distance: 9.9
click at [265, 140] on div "Customer Info Edit Contact Info Send Message Email Preferences Special Sales Ta…" at bounding box center [277, 122] width 515 height 373
click at [73, 149] on pre "Type a note and click Enter" at bounding box center [105, 149] width 154 height 6
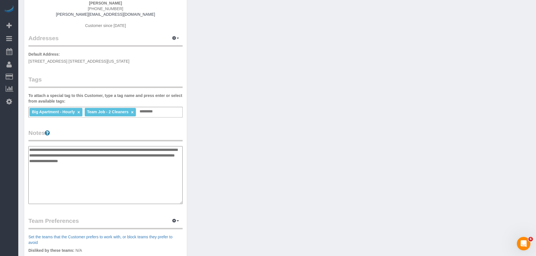
type textarea "**********"
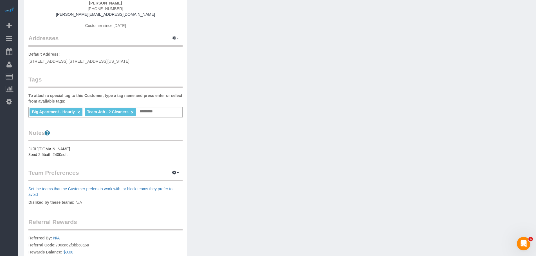
click at [238, 95] on div "Customer Info Edit Contact Info Send Message Email Preferences Special Sales Ta…" at bounding box center [277, 125] width 515 height 378
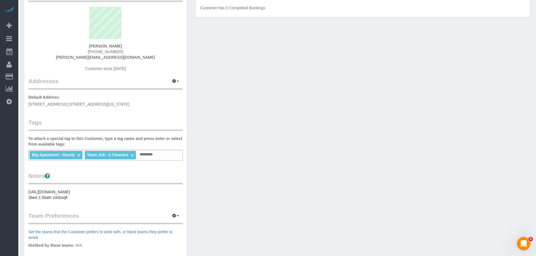
scroll to position [0, 0]
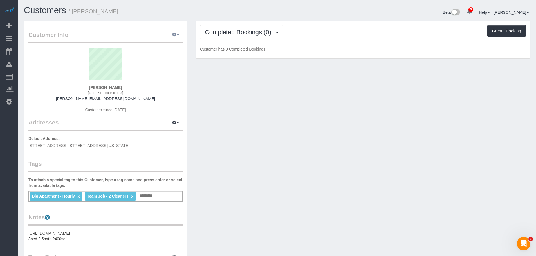
drag, startPoint x: 170, startPoint y: 34, endPoint x: 170, endPoint y: 37, distance: 3.1
click at [170, 33] on button "button" at bounding box center [176, 35] width 14 height 9
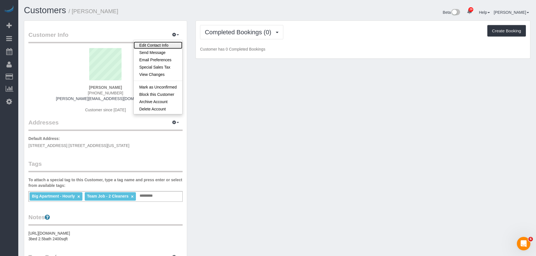
click at [169, 44] on link "Edit Contact Info" at bounding box center [158, 45] width 49 height 7
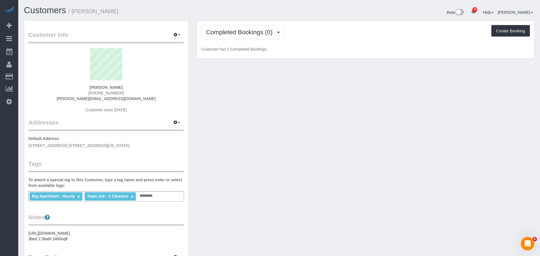
select select "NY"
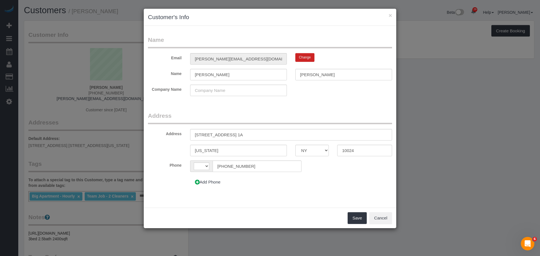
select select "string:US"
click at [196, 74] on input "christopher" at bounding box center [238, 75] width 97 height 12
type input "Christopher"
click at [301, 77] on input "malloy" at bounding box center [344, 75] width 97 height 12
type input "Malloy"
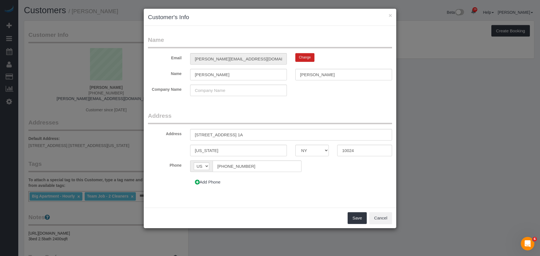
click at [303, 114] on legend "Address" at bounding box center [270, 118] width 244 height 13
click at [357, 221] on button "Save" at bounding box center [357, 218] width 19 height 12
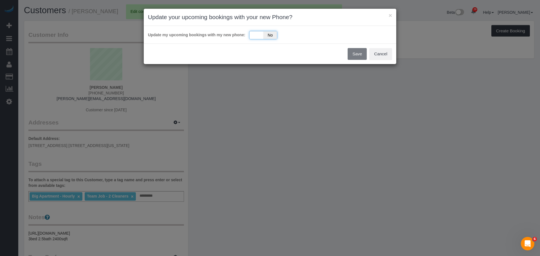
click at [254, 39] on div "Yes No" at bounding box center [263, 35] width 28 height 8
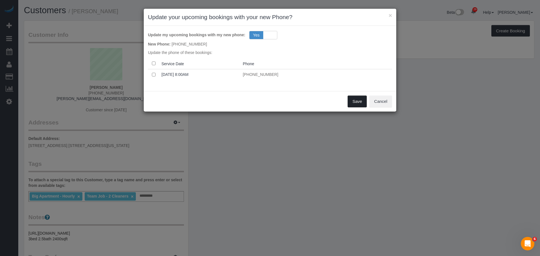
click at [365, 104] on button "Save" at bounding box center [357, 102] width 19 height 12
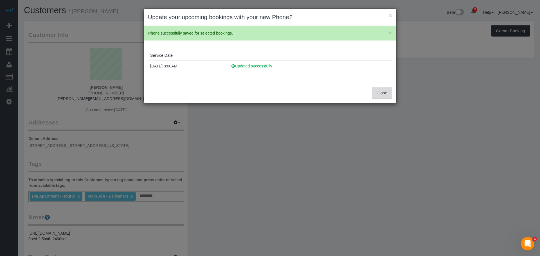
click at [377, 93] on button "Close" at bounding box center [382, 93] width 20 height 12
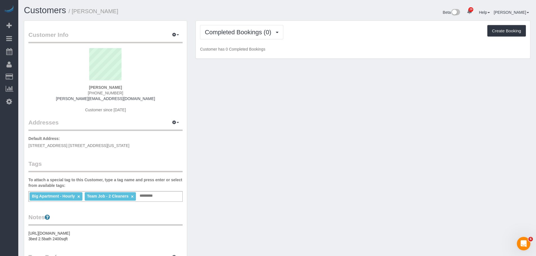
click at [258, 117] on div "Customer Info Edit Contact Info Send Message Email Preferences Special Sales Ta…" at bounding box center [277, 210] width 515 height 378
click at [261, 142] on div "Customer Info Edit Contact Info Send Message Email Preferences Special Sales Ta…" at bounding box center [277, 210] width 515 height 378
click at [266, 131] on div "Customer Info Edit Contact Info Send Message Email Preferences Special Sales Ta…" at bounding box center [277, 210] width 515 height 378
click at [218, 118] on div "Customer Info Edit Contact Info Send Message Email Preferences Special Sales Ta…" at bounding box center [277, 210] width 515 height 378
click at [92, 145] on span "124 West 87th Street, Apt. 1A, New York, NY 10024" at bounding box center [78, 146] width 101 height 5
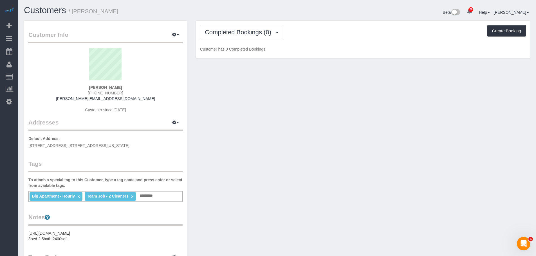
click at [92, 145] on span "124 West 87th Street, Apt. 1A, New York, NY 10024" at bounding box center [78, 146] width 101 height 5
copy div "124 West 87th Street, Apt. 1A, New York, NY 10024"
click at [256, 131] on div "Customer Info Edit Contact Info Send Message Email Preferences Special Sales Ta…" at bounding box center [277, 210] width 515 height 378
drag, startPoint x: 82, startPoint y: 90, endPoint x: 132, endPoint y: 90, distance: 49.8
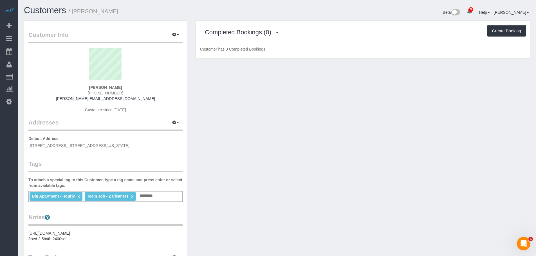
click at [132, 90] on div "Christopher Malloy 917-364-9452 chris.malloy1965@gmail.com Customer since 2025" at bounding box center [105, 83] width 154 height 70
copy strong "Christopher Malloy"
click at [274, 122] on div "Customer Info Edit Contact Info Send Message Email Preferences Special Sales Ta…" at bounding box center [277, 210] width 515 height 378
drag, startPoint x: 321, startPoint y: 157, endPoint x: 241, endPoint y: 63, distance: 123.6
click at [321, 157] on div "Customer Info Edit Contact Info Send Message Email Preferences Special Sales Ta…" at bounding box center [277, 210] width 515 height 378
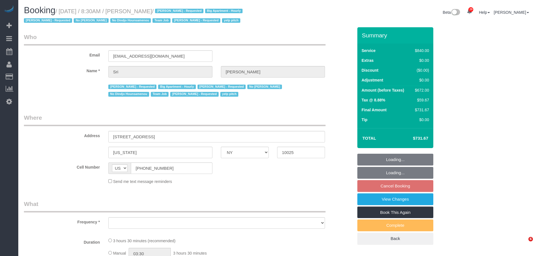
select select "NY"
select select "string:stripe-pm_1I87dt4VGloSiKo7CuPcnWZf"
select select "number:89"
select select "number:90"
select select "number:15"
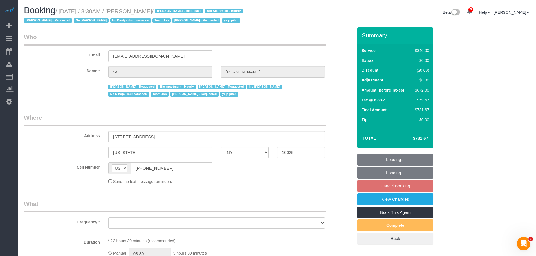
select select "number:5"
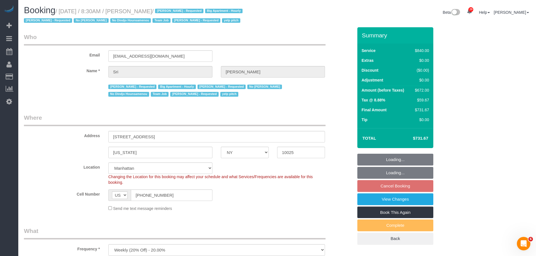
select select "object:1002"
click at [271, 50] on div "Email [EMAIL_ADDRESS][DOMAIN_NAME]" at bounding box center [189, 47] width 338 height 29
select select "3"
select select "210"
select select "object:1097"
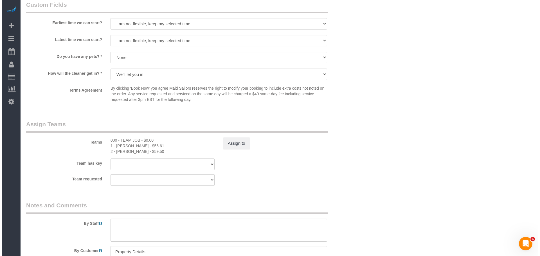
scroll to position [619, 0]
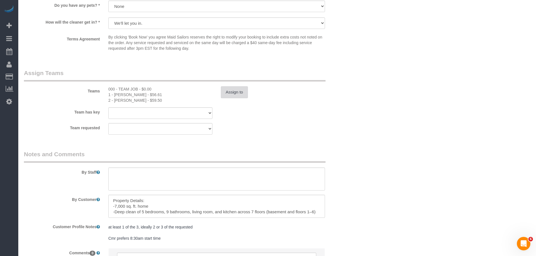
click at [233, 91] on button "Assign to" at bounding box center [234, 92] width 27 height 12
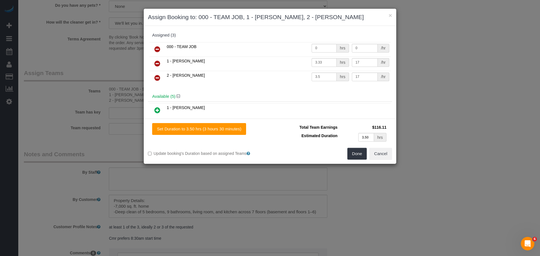
click at [155, 49] on icon at bounding box center [158, 49] width 6 height 7
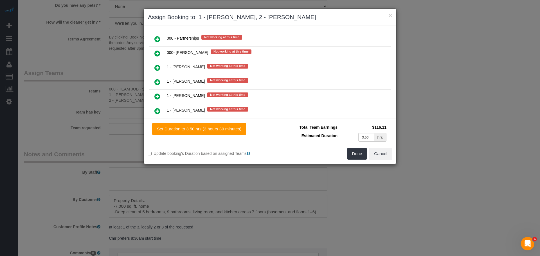
scroll to position [394, 0]
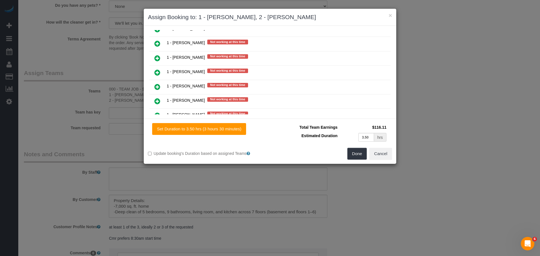
click at [158, 98] on icon at bounding box center [158, 101] width 6 height 7
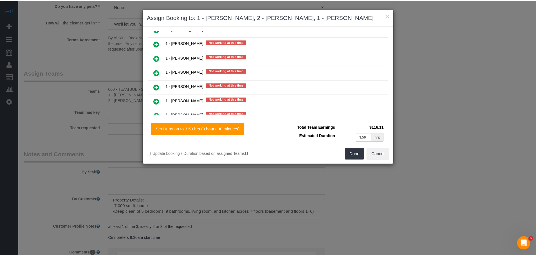
scroll to position [408, 0]
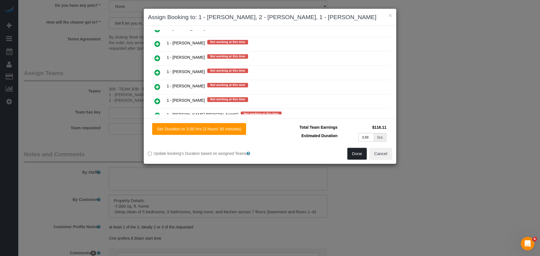
click at [354, 158] on button "Done" at bounding box center [358, 154] width 20 height 12
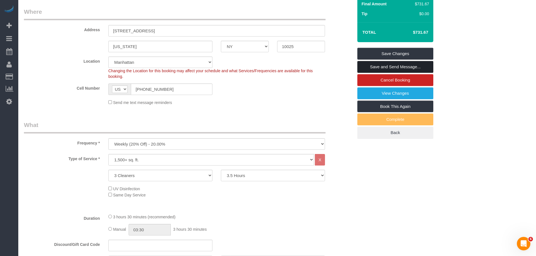
scroll to position [56, 0]
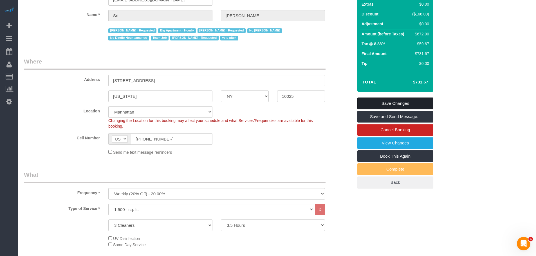
click at [405, 101] on link "Save Changes" at bounding box center [395, 104] width 76 height 12
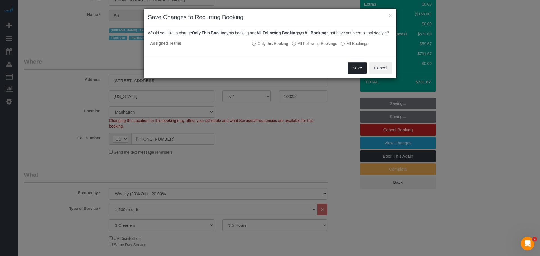
drag, startPoint x: 357, startPoint y: 74, endPoint x: 342, endPoint y: 88, distance: 20.3
click at [357, 74] on button "Save" at bounding box center [357, 68] width 19 height 12
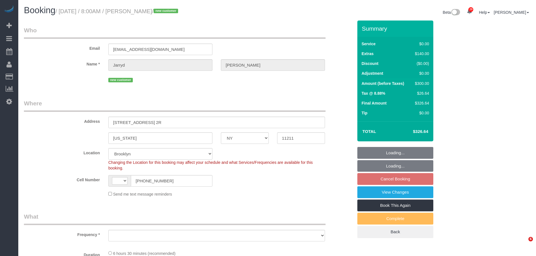
select select "NY"
select select "spot1"
select select "number:89"
select select "number:69"
select select "number:15"
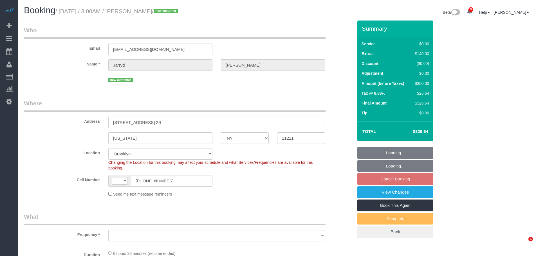
select select "number:5"
select select "string:[GEOGRAPHIC_DATA]"
select select "object:1070"
select select "string:stripe-pm_1SB2hk4VGloSiKo7wBMXRqYv"
select select "spot61"
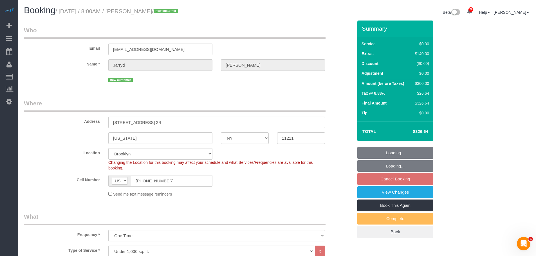
select select "2"
select select "object:1493"
click at [254, 105] on legend "Where" at bounding box center [175, 105] width 302 height 13
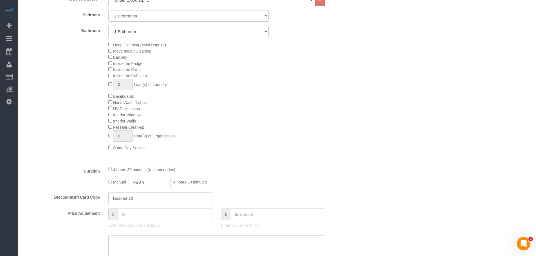
scroll to position [366, 0]
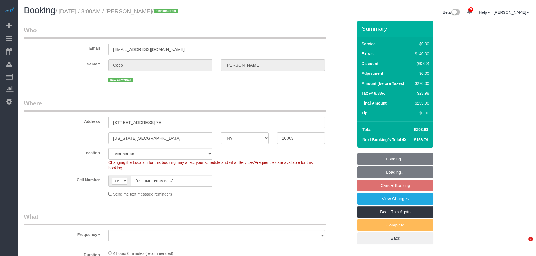
select select "NY"
select select "number:57"
select select "number:70"
select select "number:15"
select select "number:5"
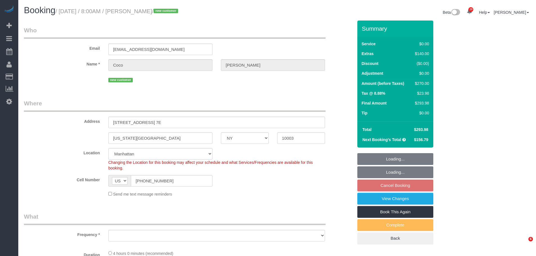
select select "object:1391"
select select "spot1"
select select "1"
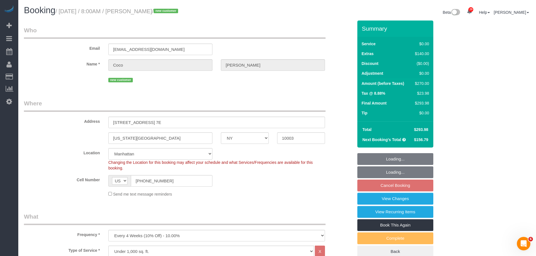
select select "object:1500"
select select "1"
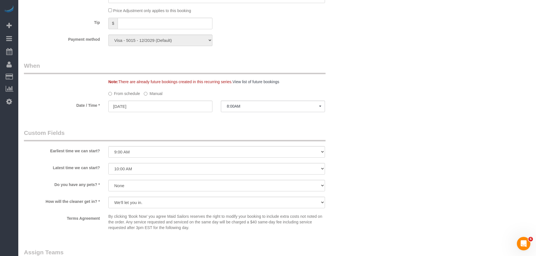
scroll to position [563, 0]
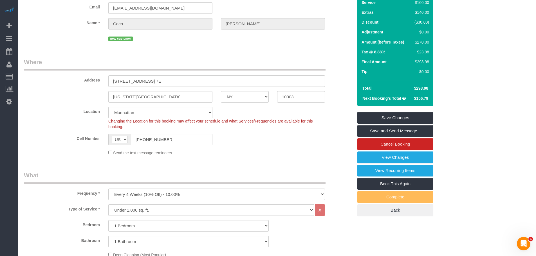
scroll to position [0, 0]
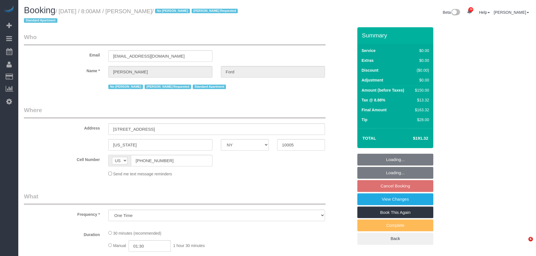
select select "NY"
select select "number:89"
select select "number:90"
select select "number:15"
select select "number:6"
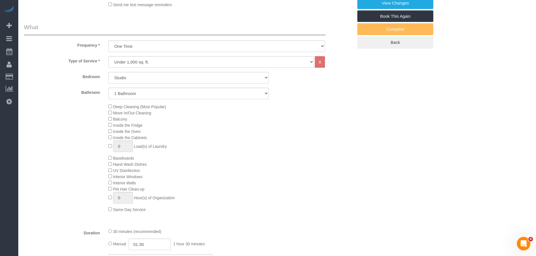
select select "object:1500"
select select "spot1"
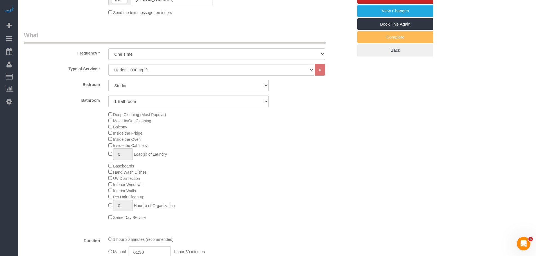
scroll to position [141, 0]
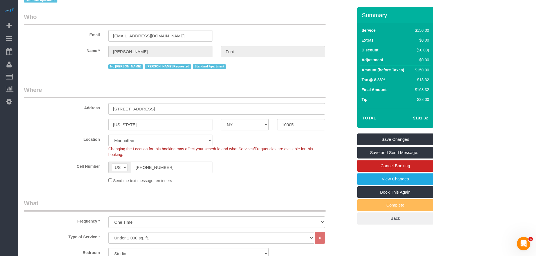
scroll to position [0, 0]
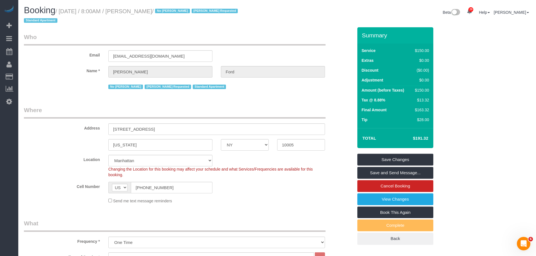
click at [255, 46] on div "Email sford88@gmail.com" at bounding box center [189, 47] width 338 height 29
click at [267, 50] on div "Email sford88@gmail.com" at bounding box center [189, 47] width 338 height 29
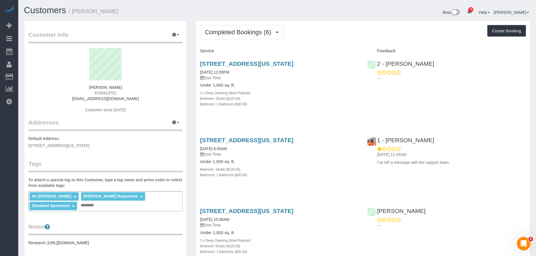
click at [322, 113] on div "[STREET_ADDRESS][US_STATE] [DATE] 12:00PM One Time Under 1,000 sq. ft. 1 x Deep…" at bounding box center [279, 87] width 167 height 62
drag, startPoint x: 334, startPoint y: 112, endPoint x: 331, endPoint y: 110, distance: 3.7
click at [334, 112] on div "[STREET_ADDRESS][US_STATE] [DATE] 12:00PM One Time Under 1,000 sq. ft. 1 x Deep…" at bounding box center [279, 87] width 167 height 62
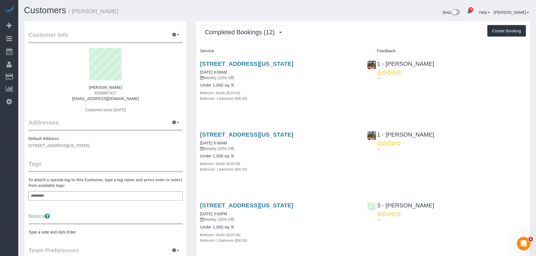
click at [324, 105] on div "[STREET_ADDRESS][US_STATE] [DATE] 8:00AM Weekly (20% Off) Under 1,000 sq. ft. B…" at bounding box center [279, 84] width 167 height 57
click at [294, 62] on link "[STREET_ADDRESS][US_STATE]" at bounding box center [246, 64] width 93 height 6
click at [354, 37] on div "Completed Bookings (12) Completed Bookings (12) Upcoming Bookings (7) Cancelled…" at bounding box center [363, 32] width 326 height 14
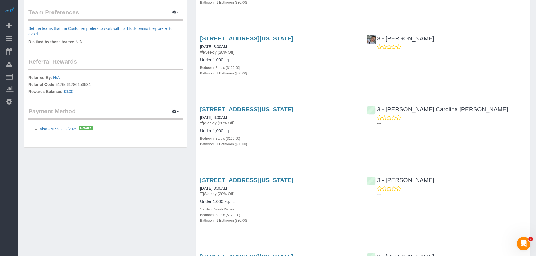
scroll to position [394, 0]
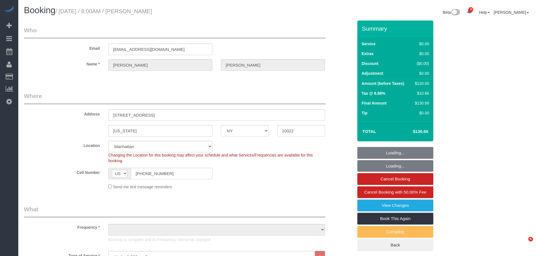
select select "NY"
select select "number:56"
select select "number:75"
select select "number:15"
select select "number:5"
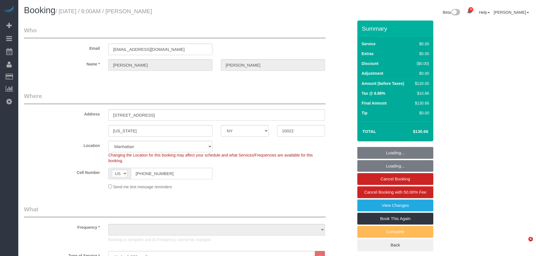
select select "object:1533"
select select "spot1"
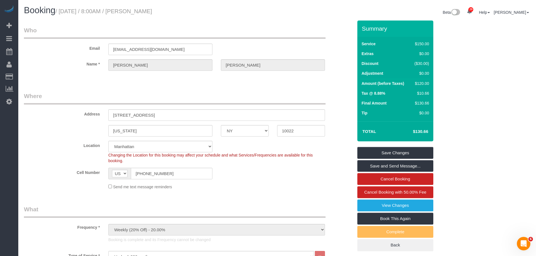
click at [233, 28] on legend "Who" at bounding box center [175, 32] width 302 height 13
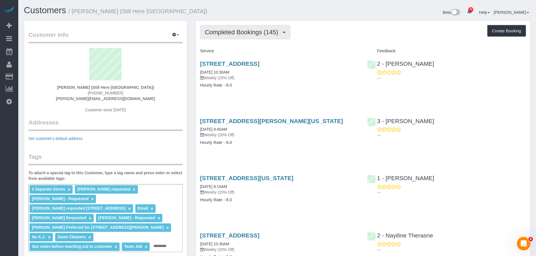
click at [255, 33] on span "Completed Bookings (145)" at bounding box center [243, 32] width 76 height 7
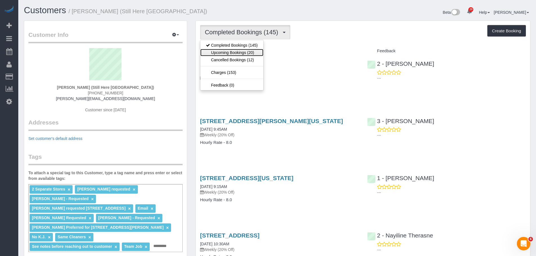
click at [253, 52] on link "Upcoming Bookings (20)" at bounding box center [231, 52] width 63 height 7
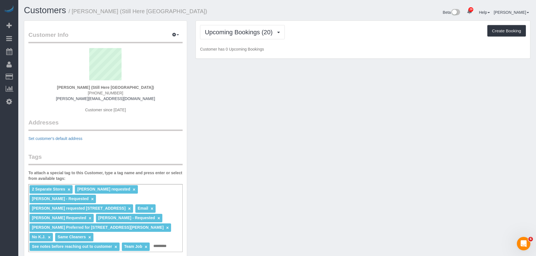
drag, startPoint x: 325, startPoint y: 41, endPoint x: 323, endPoint y: 47, distance: 6.1
click at [325, 41] on div "Upcoming Bookings (20) Completed Bookings (145) Upcoming Bookings (20) Cancelle…" at bounding box center [363, 40] width 334 height 38
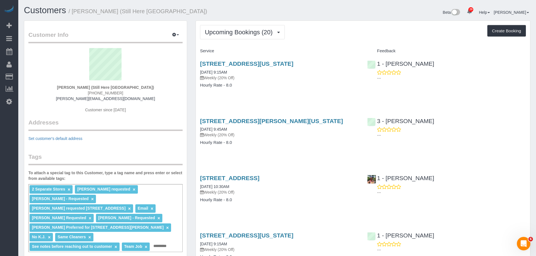
click at [249, 25] on button "Upcoming Bookings (20)" at bounding box center [242, 32] width 85 height 14
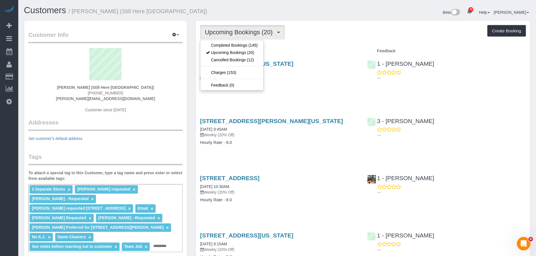
click at [319, 48] on div "Service" at bounding box center [279, 51] width 167 height 10
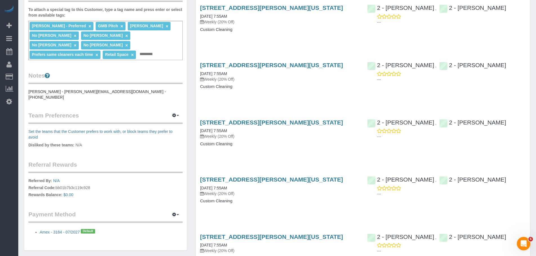
scroll to position [253, 0]
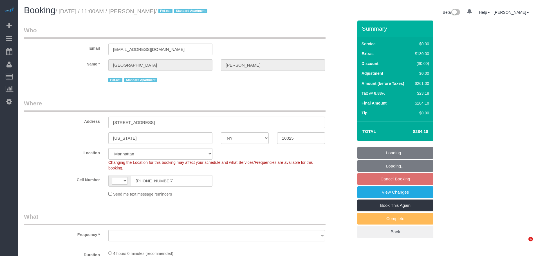
select select "NY"
select select "number:57"
select select "number:74"
select select "number:14"
select select "number:5"
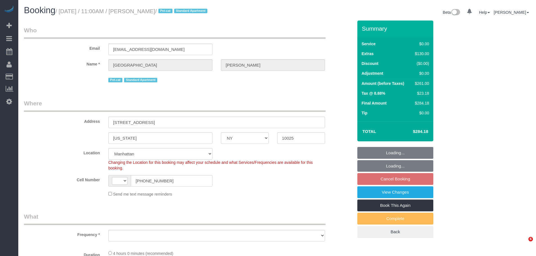
select select "string:US"
select select "object:970"
select select "string:stripe-pm_1QANHu4VGloSiKo7elLGN8pZ"
select select "1"
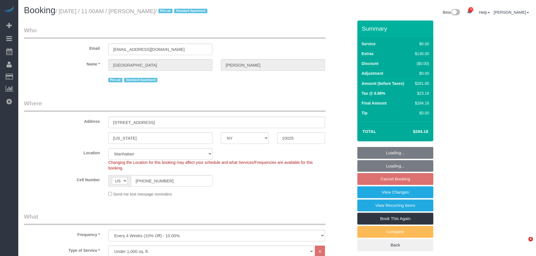
select select "spot2"
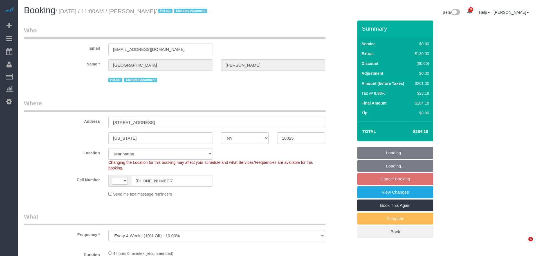
select select "NY"
select select "string:stripe-pm_1QANHu4VGloSiKo7elLGN8pZ"
select select "number:57"
select select "number:74"
select select "number:14"
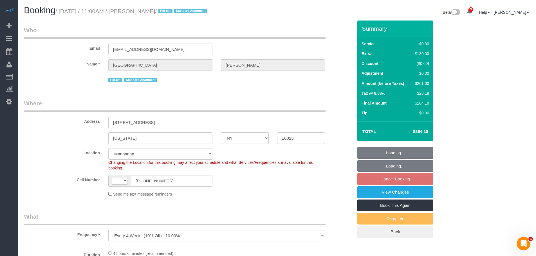
select select "number:5"
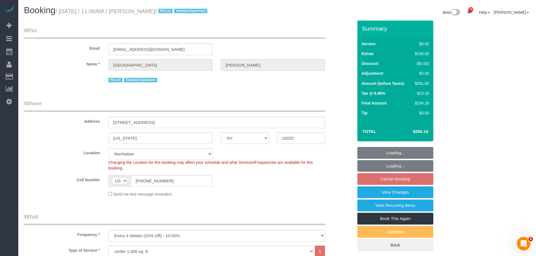
select select "string:[GEOGRAPHIC_DATA]"
select select "object:683"
select select "spot2"
select select "1"
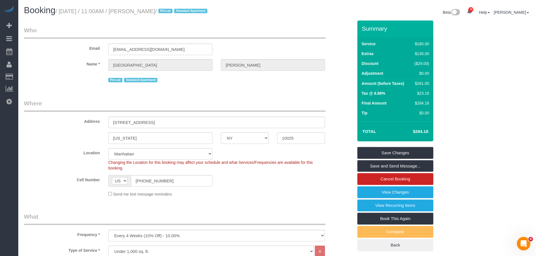
click at [248, 39] on div "Email [EMAIL_ADDRESS][DOMAIN_NAME]" at bounding box center [189, 40] width 338 height 29
click at [271, 42] on div "Email [EMAIL_ADDRESS][DOMAIN_NAME]" at bounding box center [189, 40] width 338 height 29
click at [156, 10] on small "/ [DATE] / 11:00AM / [PERSON_NAME] / Pet-cat Standard Apartment" at bounding box center [132, 11] width 154 height 6
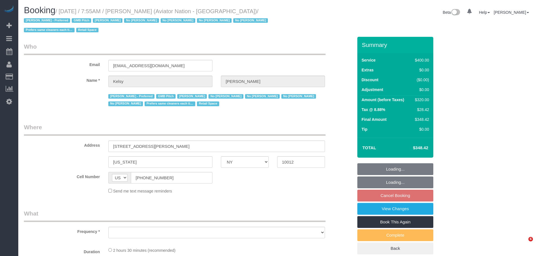
select select "NY"
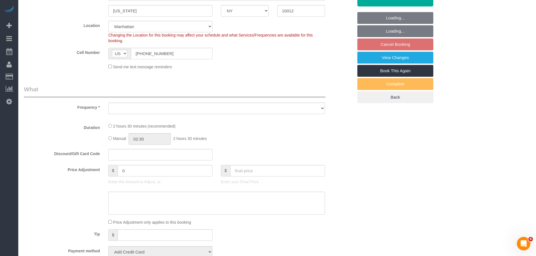
select select "string:stripe-pm_1PTRyR4VGloSiKo7PsbgBwLW"
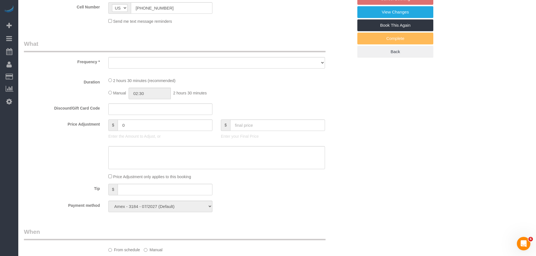
select select "2"
select select "150"
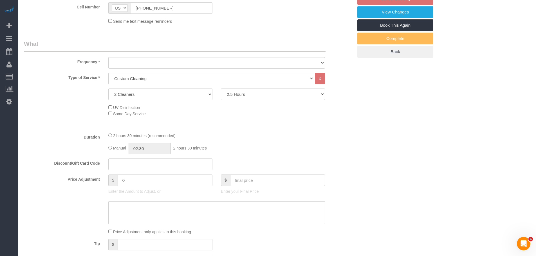
select select "object:1402"
select select "number:89"
select select "number:90"
select select "number:15"
select select "number:5"
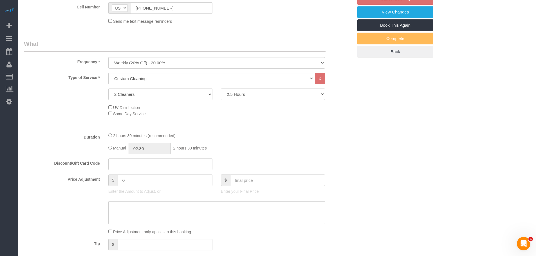
select select "object:1565"
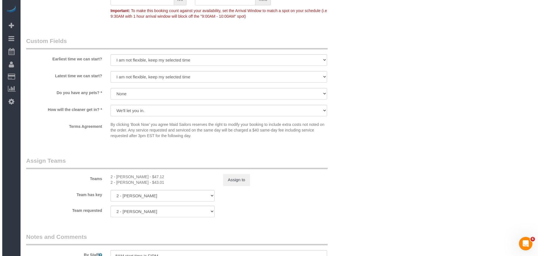
scroll to position [535, 0]
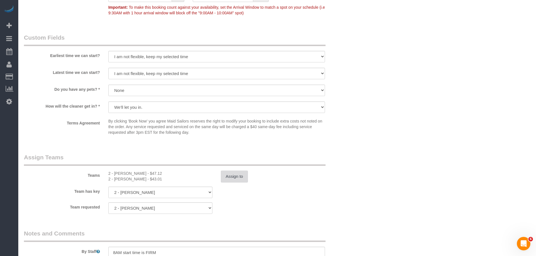
click at [223, 177] on button "Assign to" at bounding box center [234, 177] width 27 height 12
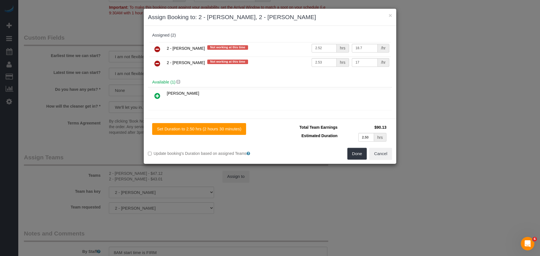
click at [156, 62] on icon at bounding box center [158, 63] width 6 height 7
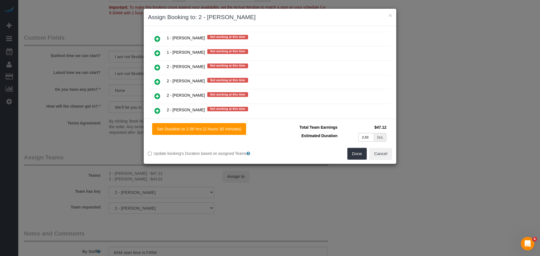
scroll to position [656, 0]
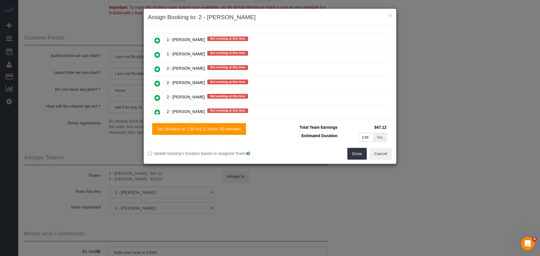
click at [159, 52] on icon at bounding box center [158, 55] width 6 height 7
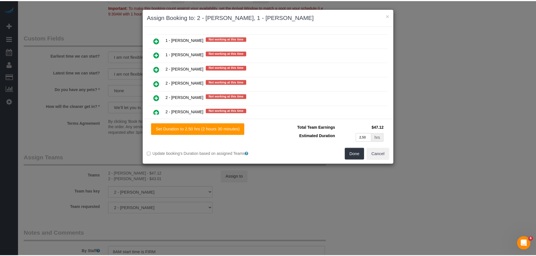
scroll to position [671, 0]
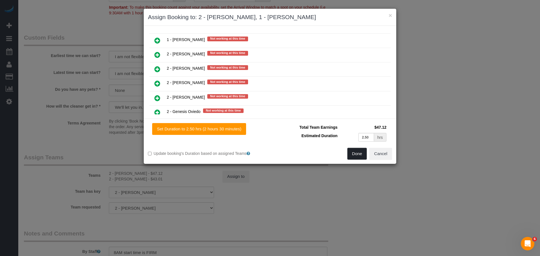
drag, startPoint x: 351, startPoint y: 155, endPoint x: 342, endPoint y: 154, distance: 8.7
click at [351, 154] on button "Done" at bounding box center [358, 154] width 20 height 12
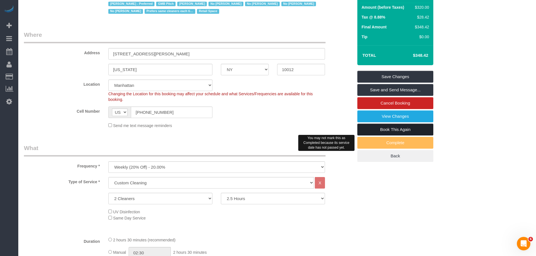
scroll to position [84, 0]
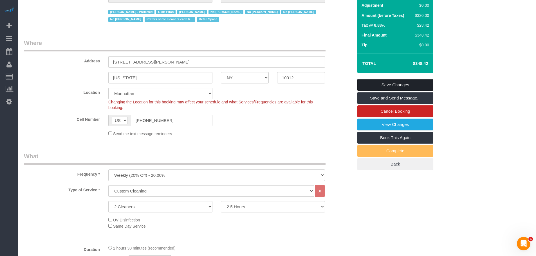
click at [404, 88] on link "Save Changes" at bounding box center [395, 85] width 76 height 12
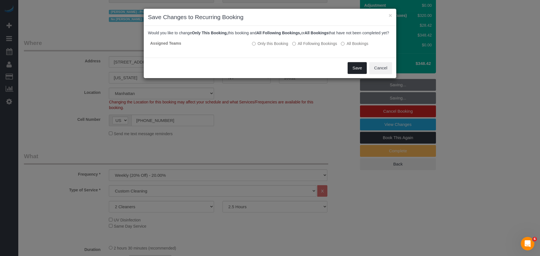
click at [356, 74] on button "Save" at bounding box center [357, 68] width 19 height 12
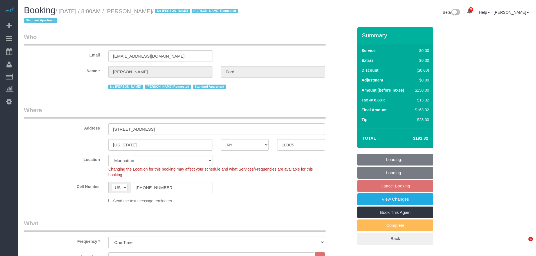
select select "NY"
select select "number:89"
select select "number:90"
select select "number:15"
select select "number:6"
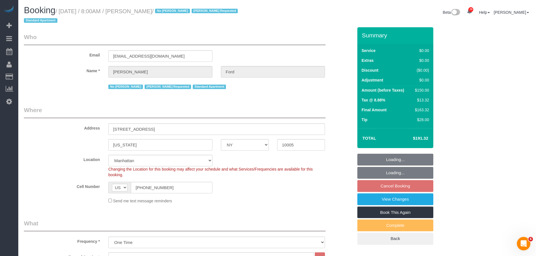
select select "object:1082"
select select "string:stripe-pm_1Je0bP4VGloSiKo7XKUZzyAh"
select select "spot1"
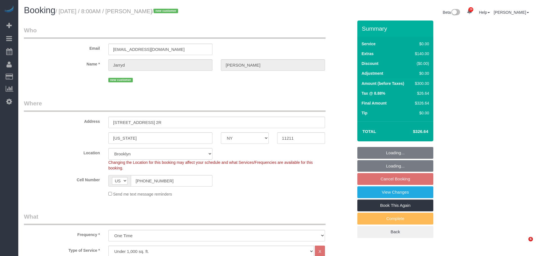
select select "NY"
select select "2"
select select "number:89"
select select "number:69"
select select "number:15"
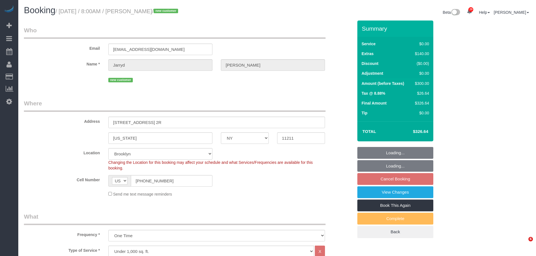
select select "number:5"
select select "spot1"
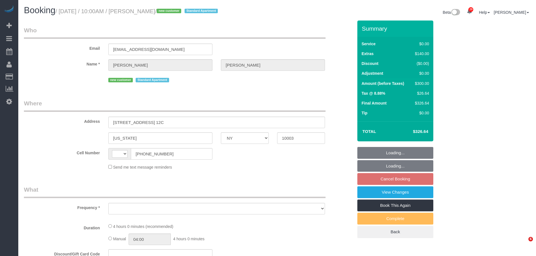
select select "NY"
select select "number:56"
select select "number:72"
select select "number:15"
select select "number:6"
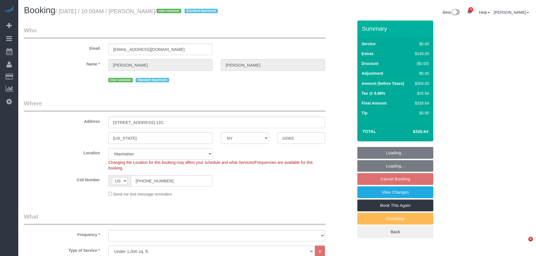
select select "string:US"
select select "object:1532"
select select "string:stripe-pm_1SACYU4VGloSiKo7ttLd1TkM"
select select "1"
select select "spot2"
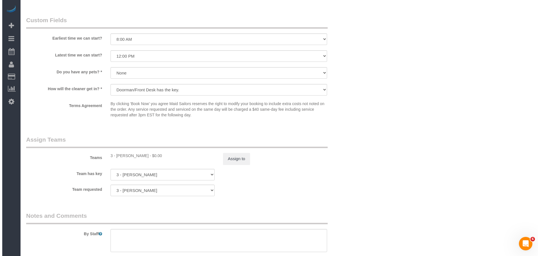
scroll to position [647, 0]
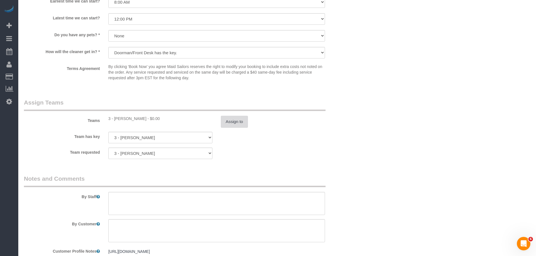
click at [232, 122] on button "Assign to" at bounding box center [234, 122] width 27 height 12
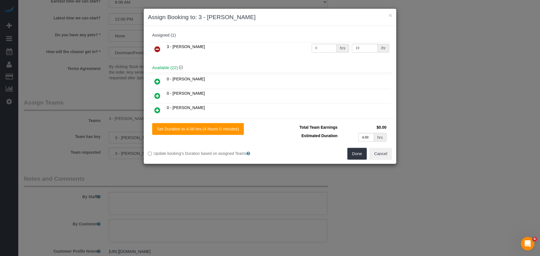
click at [159, 44] on link at bounding box center [157, 49] width 13 height 11
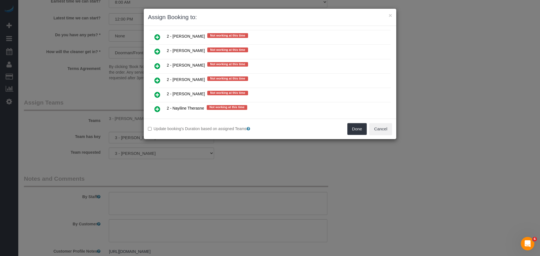
scroll to position [816, 0]
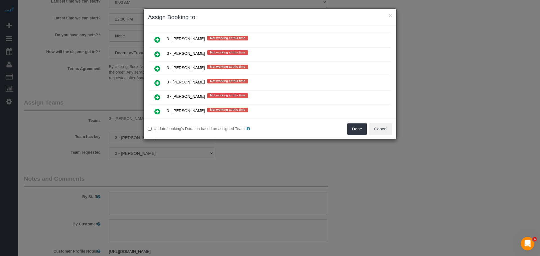
click at [158, 83] on icon at bounding box center [158, 83] width 6 height 7
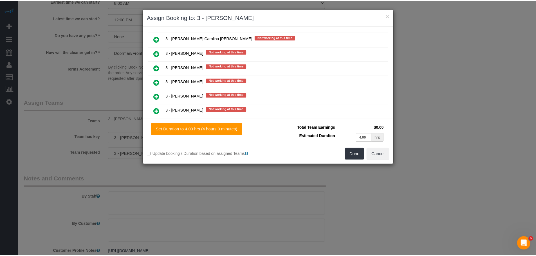
scroll to position [830, 0]
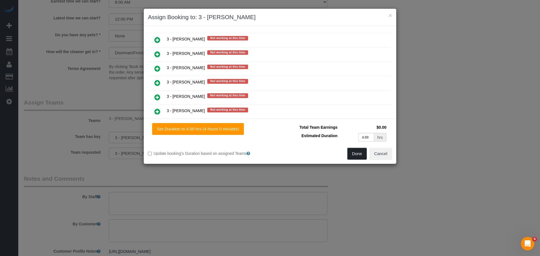
drag, startPoint x: 362, startPoint y: 151, endPoint x: 342, endPoint y: 153, distance: 20.4
click at [363, 151] on button "Done" at bounding box center [358, 154] width 20 height 12
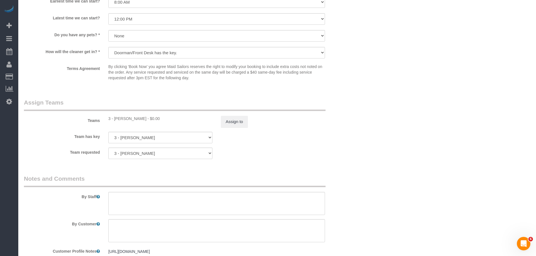
drag, startPoint x: 359, startPoint y: 138, endPoint x: 353, endPoint y: 139, distance: 6.3
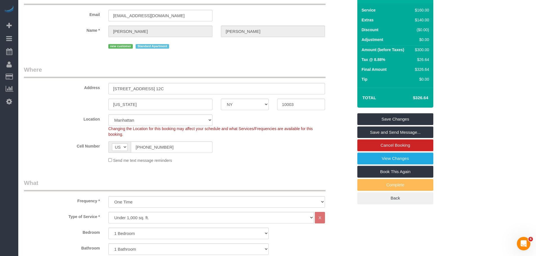
scroll to position [0, 0]
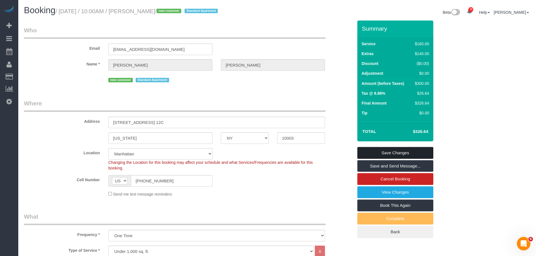
click at [411, 150] on link "Save Changes" at bounding box center [395, 153] width 76 height 12
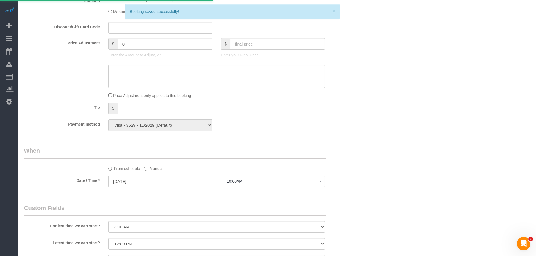
scroll to position [619, 0]
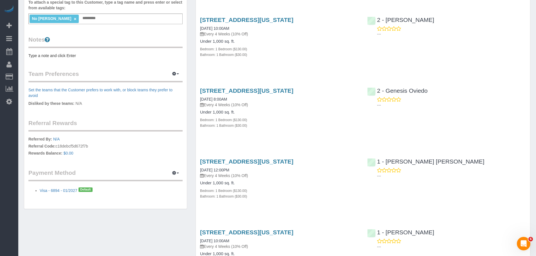
scroll to position [141, 0]
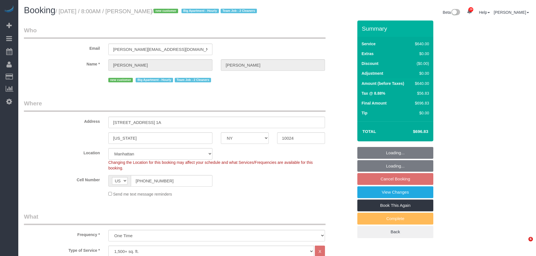
select select "NY"
select select "240"
select select "spot1"
select select "number:89"
select select "number:72"
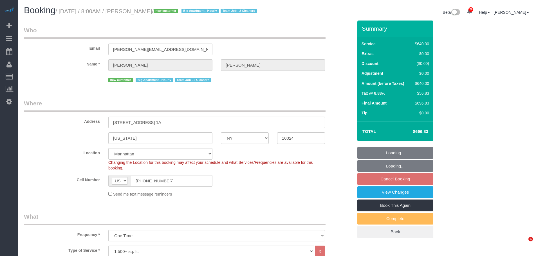
select select "number:13"
select select "number:5"
select select "spot57"
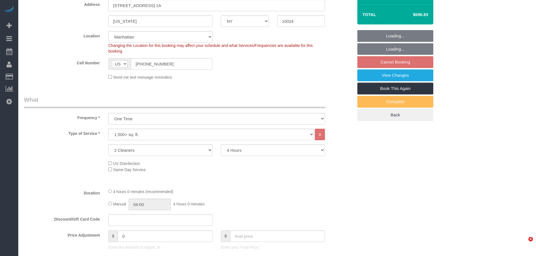
select select "object:1494"
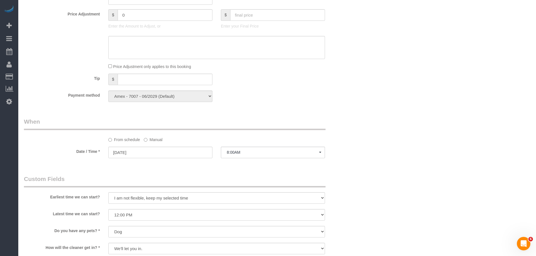
scroll to position [422, 0]
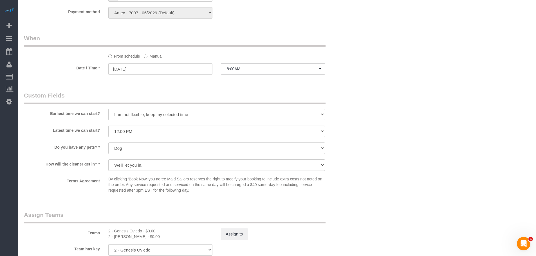
click at [260, 47] on legend "When" at bounding box center [175, 40] width 302 height 13
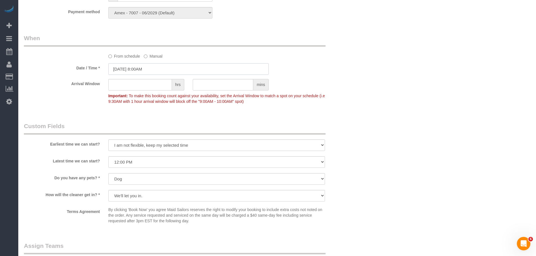
click at [164, 75] on input "[DATE] 8:00AM" at bounding box center [188, 69] width 160 height 12
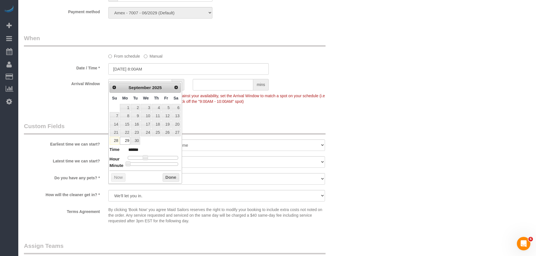
type input "[DATE] 12:00PM"
type input "*******"
click at [155, 159] on div at bounding box center [153, 157] width 50 height 3
type input "[DATE] 12:30PM"
type input "*******"
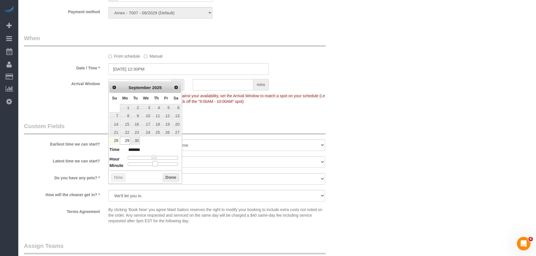
click at [156, 164] on div at bounding box center [153, 164] width 50 height 3
click at [171, 180] on button "Done" at bounding box center [171, 177] width 17 height 9
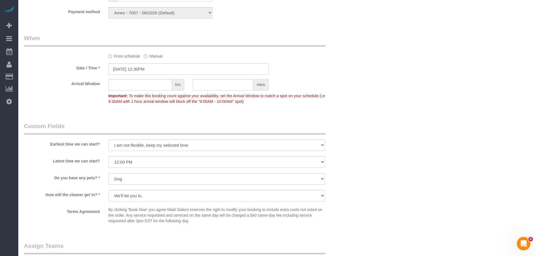
click at [344, 96] on div "Arrival Window hrs mins Important: To make this booking count against your avai…" at bounding box center [189, 93] width 338 height 28
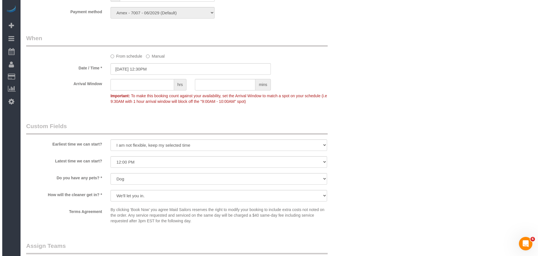
scroll to position [591, 0]
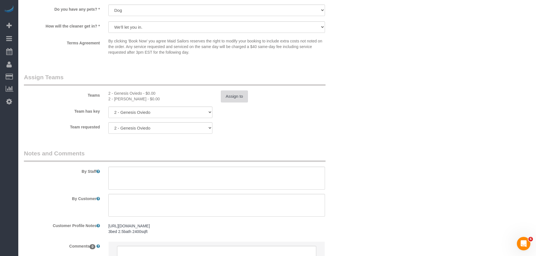
click at [230, 100] on button "Assign to" at bounding box center [234, 97] width 27 height 12
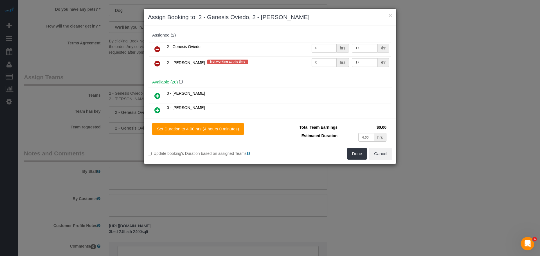
click at [157, 48] on icon at bounding box center [158, 49] width 6 height 7
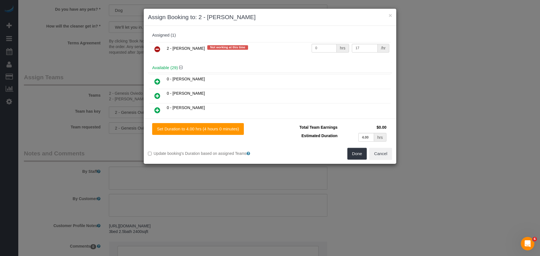
click at [157, 50] on icon at bounding box center [158, 49] width 6 height 7
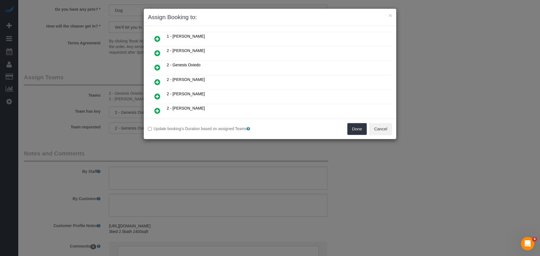
scroll to position [253, 0]
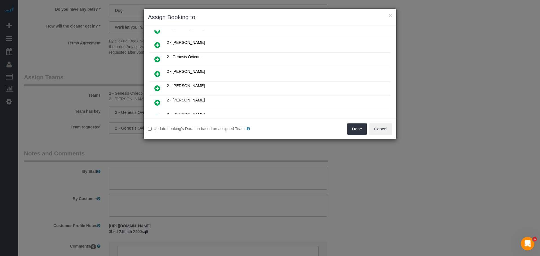
click at [157, 75] on icon at bounding box center [158, 74] width 6 height 7
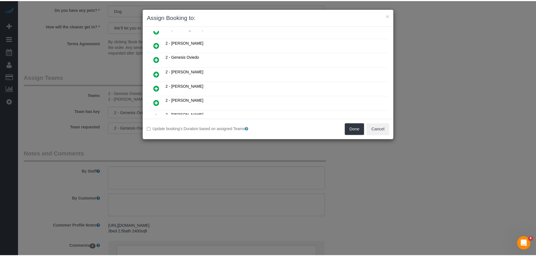
scroll to position [267, 0]
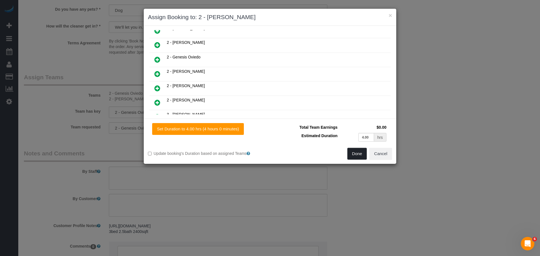
drag, startPoint x: 356, startPoint y: 156, endPoint x: 351, endPoint y: 157, distance: 5.5
click at [357, 156] on button "Done" at bounding box center [358, 154] width 20 height 12
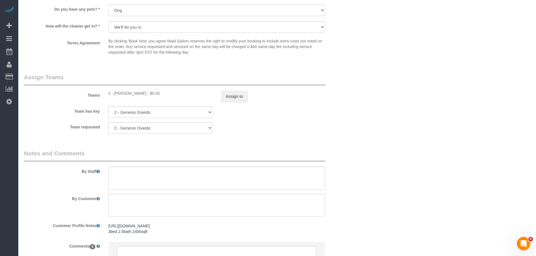
drag, startPoint x: 378, startPoint y: 124, endPoint x: 352, endPoint y: 141, distance: 30.4
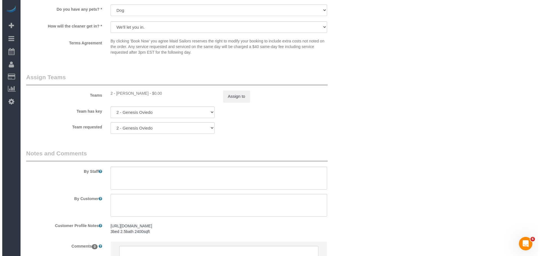
scroll to position [656, 0]
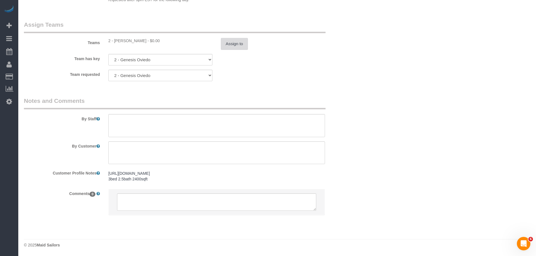
click at [235, 41] on button "Assign to" at bounding box center [234, 44] width 27 height 12
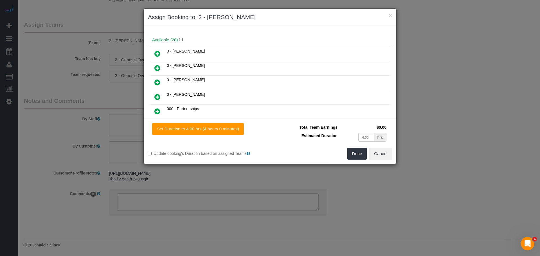
scroll to position [84, 0]
click at [156, 66] on icon at bounding box center [158, 69] width 6 height 7
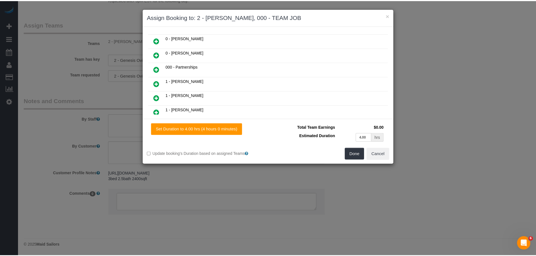
scroll to position [99, 0]
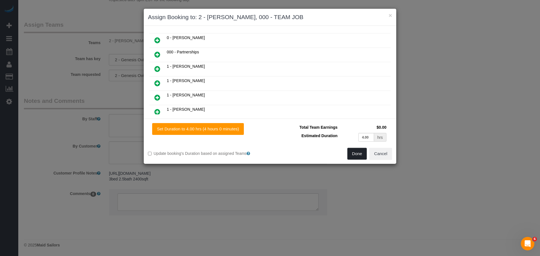
click at [349, 153] on button "Done" at bounding box center [358, 154] width 20 height 12
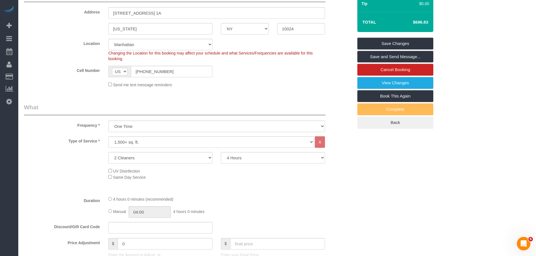
scroll to position [65, 0]
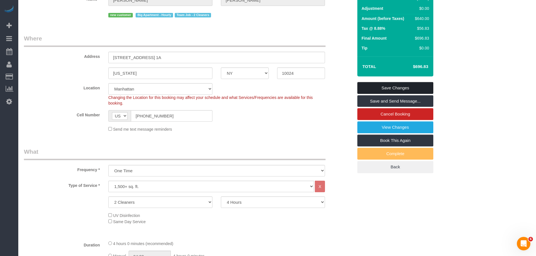
click at [401, 92] on link "Save Changes" at bounding box center [395, 88] width 76 height 12
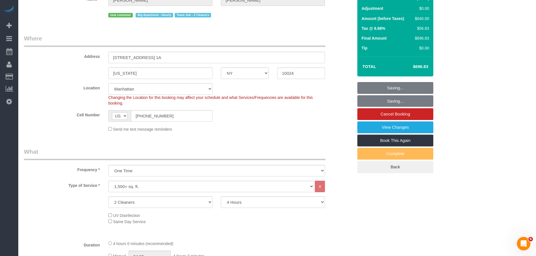
click at [283, 47] on legend "Where" at bounding box center [175, 40] width 302 height 13
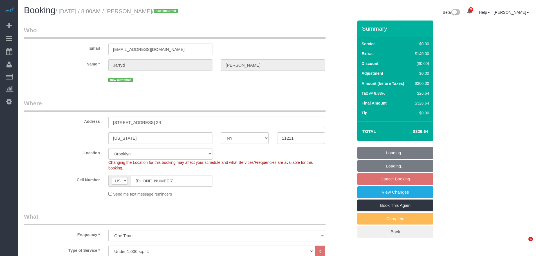
select select "NY"
select select "spot1"
select select "number:89"
select select "number:69"
select select "number:15"
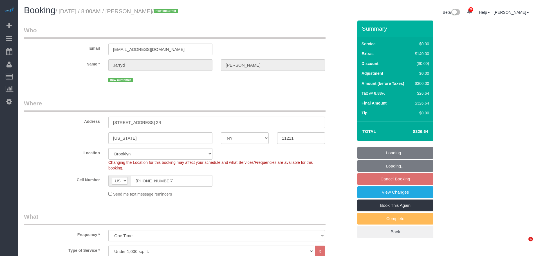
select select "number:5"
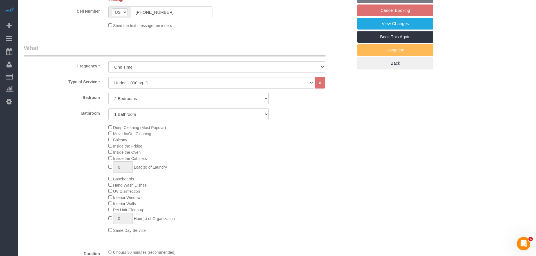
select select "2"
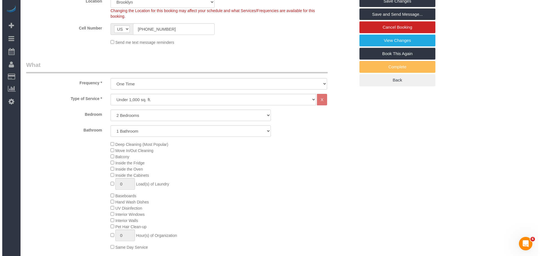
scroll to position [42, 0]
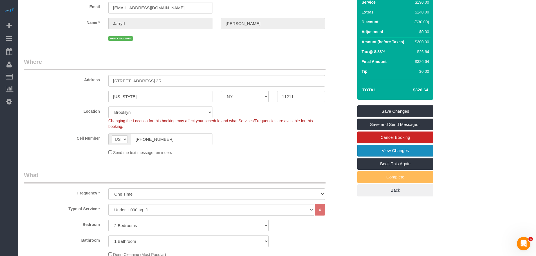
click at [412, 147] on link "View Changes" at bounding box center [395, 151] width 76 height 12
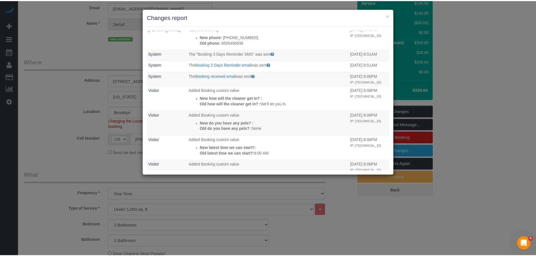
scroll to position [0, 0]
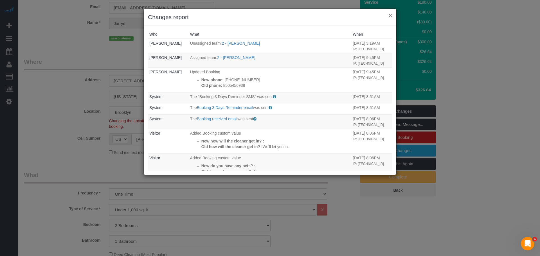
click at [391, 15] on button "×" at bounding box center [390, 15] width 3 height 6
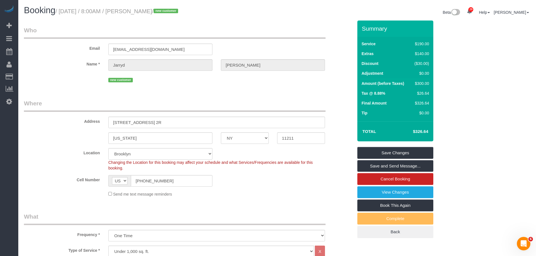
click at [214, 99] on legend "Where" at bounding box center [175, 105] width 302 height 13
drag, startPoint x: 158, startPoint y: 122, endPoint x: 34, endPoint y: 131, distance: 124.2
click at [35, 131] on sui-booking-address "Address 540 Grand Street, Apt. 2R New York AK AL AR AZ CA CO CT DC DE FL GA HI …" at bounding box center [188, 121] width 329 height 45
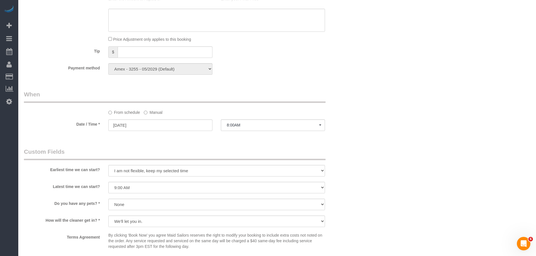
scroll to position [704, 0]
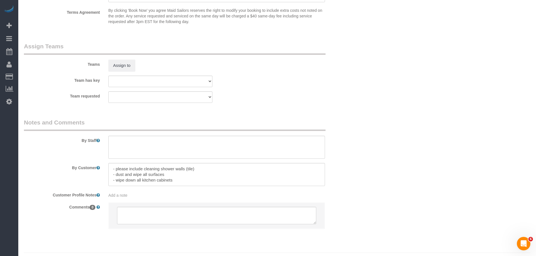
click at [316, 126] on legend "Notes and Comments" at bounding box center [175, 124] width 302 height 13
click at [284, 125] on legend "Notes and Comments" at bounding box center [175, 124] width 302 height 13
click at [154, 179] on textarea at bounding box center [216, 174] width 217 height 23
click at [171, 179] on textarea at bounding box center [216, 174] width 217 height 23
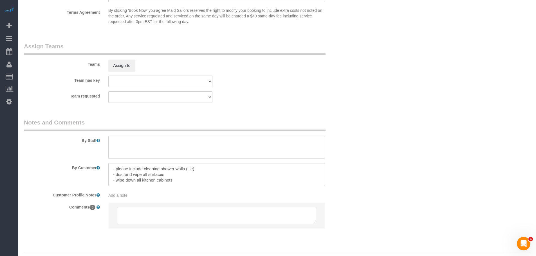
click at [300, 101] on div "Team requested 000- Donna Mercado 000 - Partnerships 000 - TEAM JOB 0 - Christo…" at bounding box center [189, 97] width 338 height 12
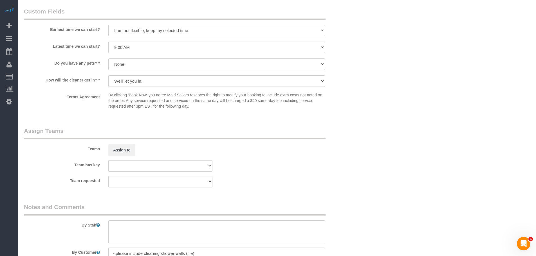
scroll to position [675, 0]
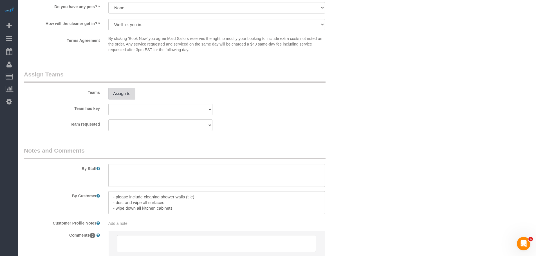
click at [126, 92] on button "Assign to" at bounding box center [121, 94] width 27 height 12
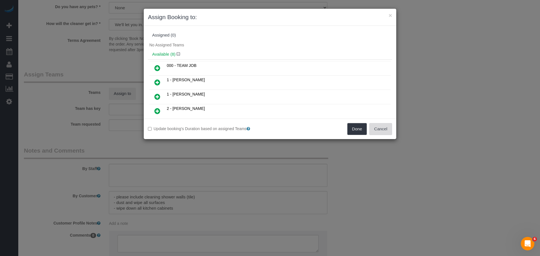
drag, startPoint x: 376, startPoint y: 127, endPoint x: 295, endPoint y: 126, distance: 81.4
click at [376, 127] on button "Cancel" at bounding box center [381, 129] width 23 height 12
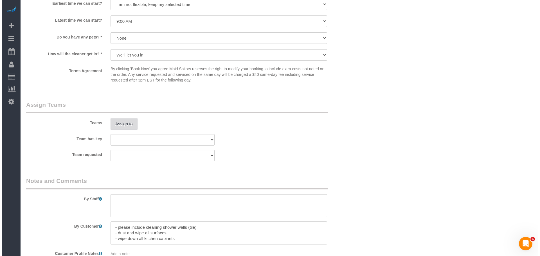
scroll to position [647, 0]
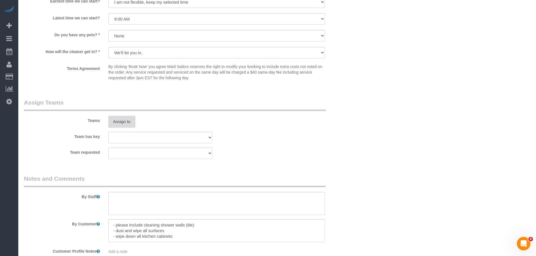
click at [127, 125] on button "Assign to" at bounding box center [121, 122] width 27 height 12
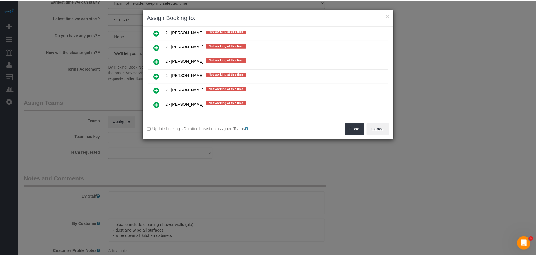
scroll to position [704, 0]
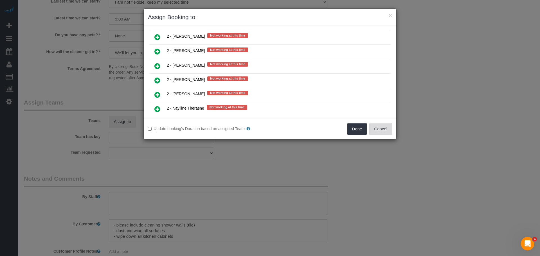
drag, startPoint x: 389, startPoint y: 126, endPoint x: 364, endPoint y: 130, distance: 25.4
click at [389, 126] on button "Cancel" at bounding box center [381, 129] width 23 height 12
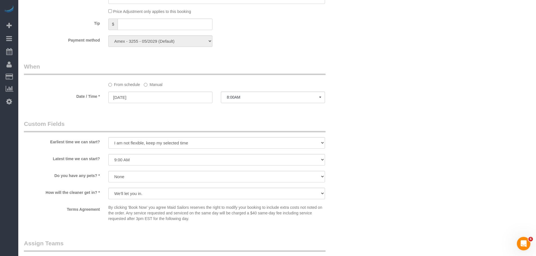
scroll to position [478, 0]
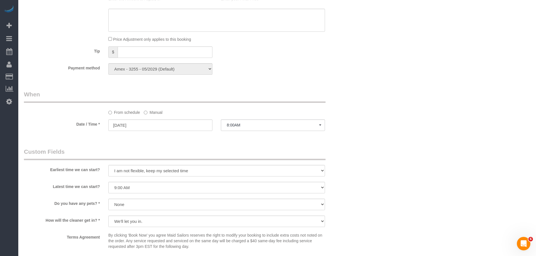
click at [154, 114] on label "Manual" at bounding box center [153, 112] width 19 height 8
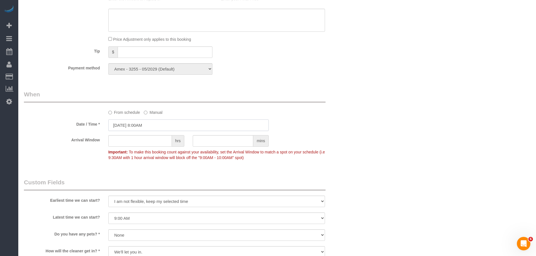
click at [154, 125] on input "09/29/2025 8:00AM" at bounding box center [188, 126] width 160 height 12
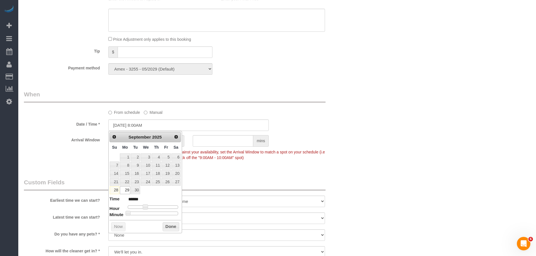
type input "09/29/2025 8:30AM"
type input "******"
click at [156, 214] on div at bounding box center [153, 213] width 50 height 3
click at [165, 224] on button "Done" at bounding box center [171, 227] width 17 height 9
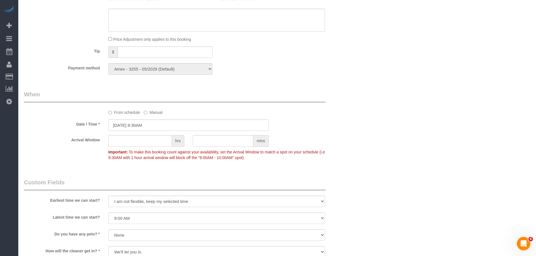
click at [349, 147] on div "Arrival Window hrs mins Important: To make this booking count against your avai…" at bounding box center [189, 149] width 338 height 28
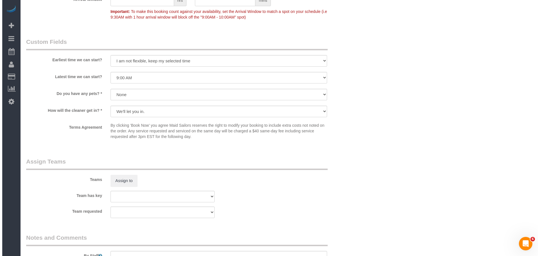
scroll to position [748, 0]
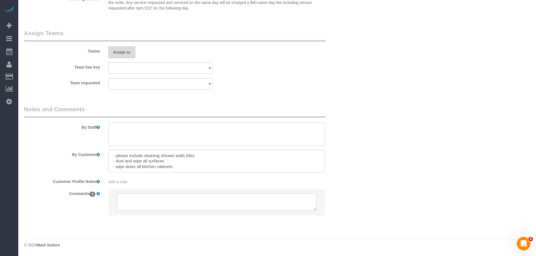
click at [122, 53] on button "Assign to" at bounding box center [121, 52] width 27 height 12
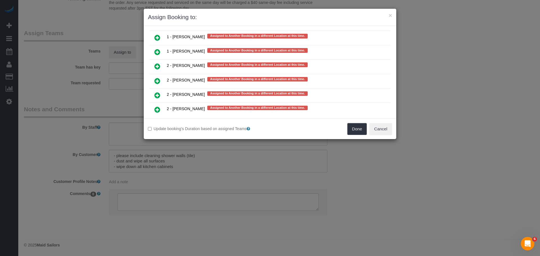
scroll to position [1072, 0]
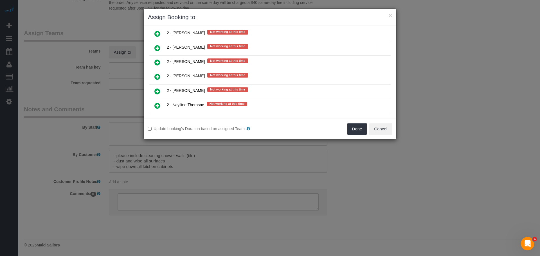
click at [159, 75] on icon at bounding box center [158, 76] width 6 height 7
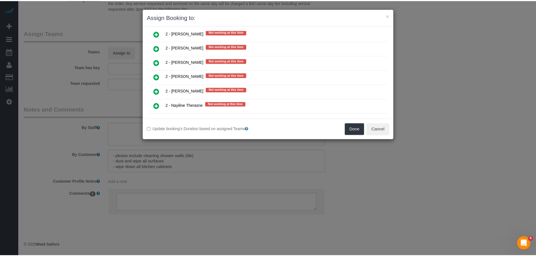
scroll to position [692, 0]
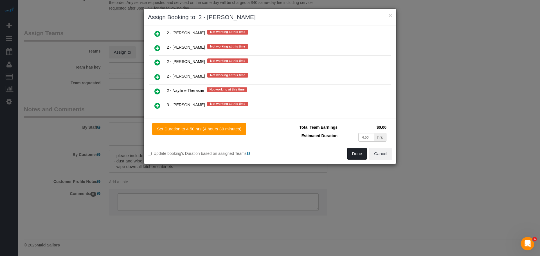
click at [359, 155] on button "Done" at bounding box center [358, 154] width 20 height 12
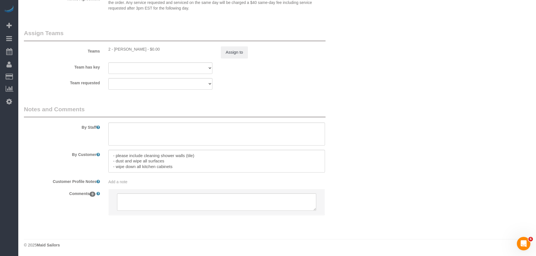
click at [355, 127] on div "By Staff" at bounding box center [189, 125] width 338 height 41
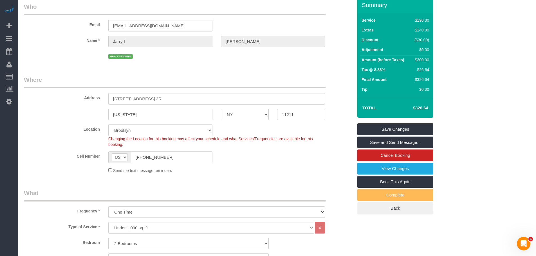
scroll to position [16, 0]
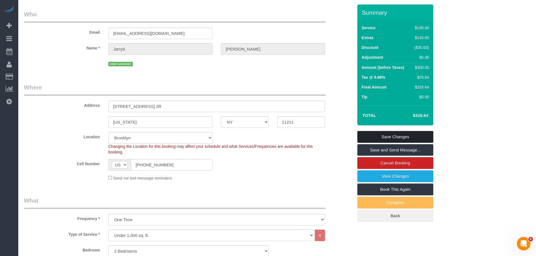
click at [398, 136] on link "Save Changes" at bounding box center [395, 137] width 76 height 12
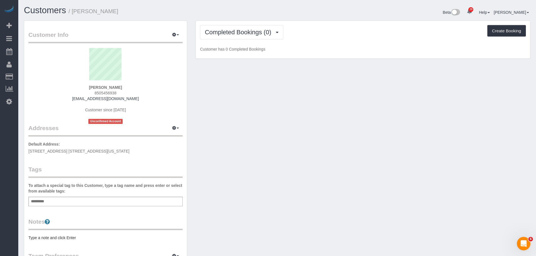
click at [222, 157] on div "Customer Info Edit Contact Info Send Message Email Preferences Special Sales Ta…" at bounding box center [277, 209] width 515 height 377
drag, startPoint x: 304, startPoint y: 137, endPoint x: 283, endPoint y: 132, distance: 21.3
click at [304, 137] on div "Customer Info Edit Contact Info Send Message Email Preferences Special Sales Ta…" at bounding box center [277, 209] width 515 height 377
click at [79, 201] on div "Add a tag" at bounding box center [105, 202] width 154 height 10
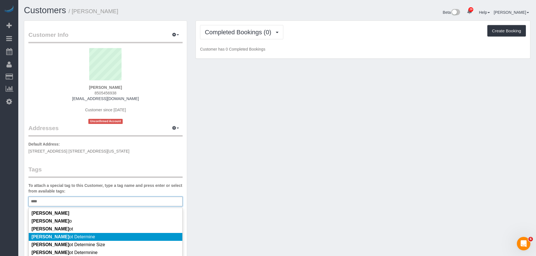
type input "****"
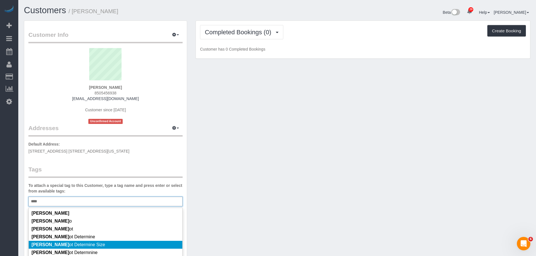
click at [109, 242] on li "[PERSON_NAME] ot Determine Size" at bounding box center [106, 245] width 154 height 8
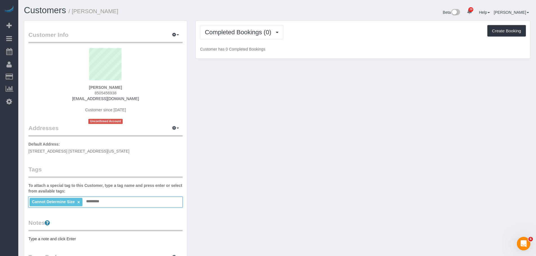
click at [236, 199] on div "Customer Info Edit Contact Info Send Message Email Preferences Special Sales Ta…" at bounding box center [277, 210] width 515 height 378
drag, startPoint x: 225, startPoint y: 150, endPoint x: 156, endPoint y: 193, distance: 81.3
click at [225, 151] on div "Customer Info Edit Contact Info Send Message Email Preferences Special Sales Ta…" at bounding box center [277, 210] width 515 height 378
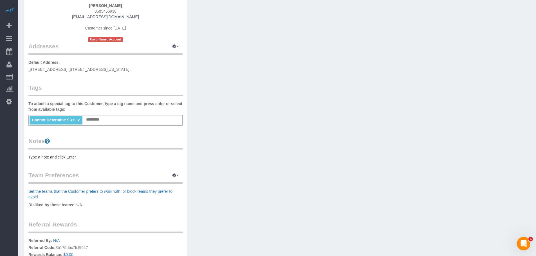
scroll to position [84, 0]
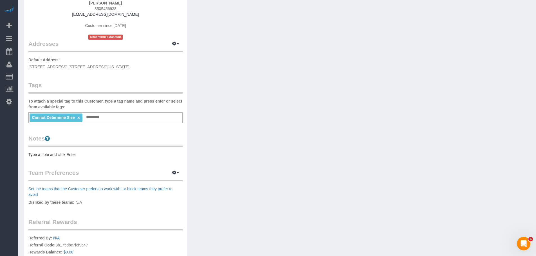
click at [83, 156] on pre "Type a note and click Enter" at bounding box center [105, 155] width 154 height 6
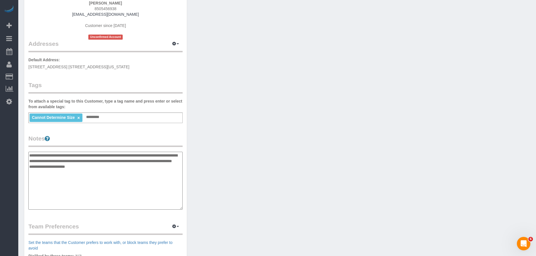
type textarea "**********"
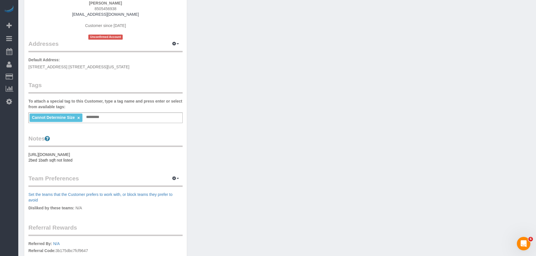
drag, startPoint x: 236, startPoint y: 119, endPoint x: 233, endPoint y: 116, distance: 4.0
click at [236, 119] on div "Customer Info Edit Contact Info Send Message Email Preferences Special Sales Ta…" at bounding box center [277, 128] width 515 height 384
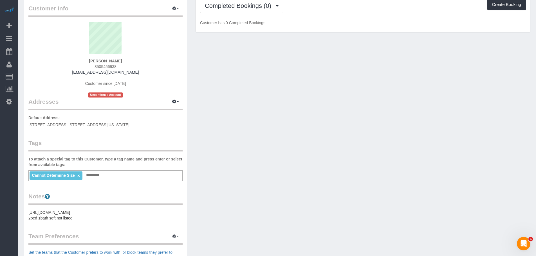
scroll to position [0, 0]
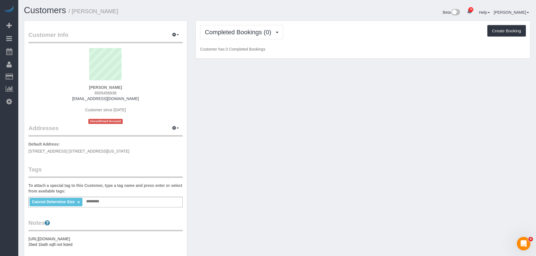
click at [246, 108] on div "Customer Info Edit Contact Info Send Message Email Preferences Special Sales Ta…" at bounding box center [277, 213] width 515 height 384
